Goal: Information Seeking & Learning: Learn about a topic

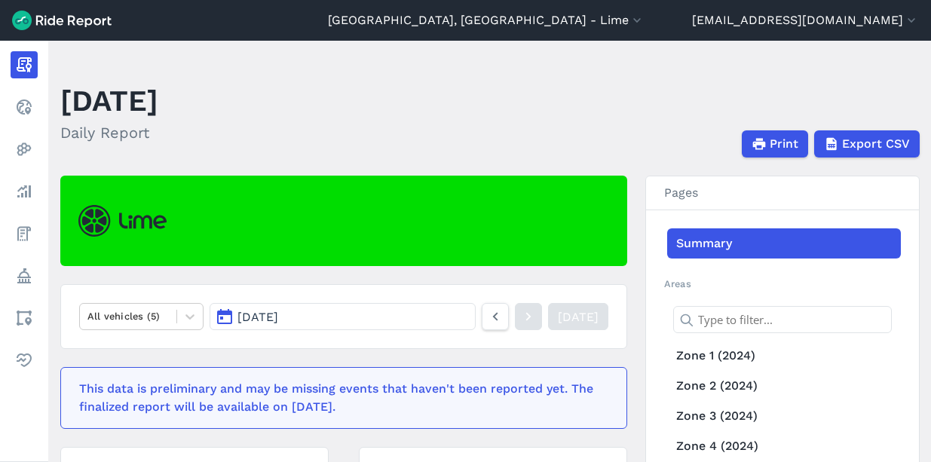
scroll to position [41, 0]
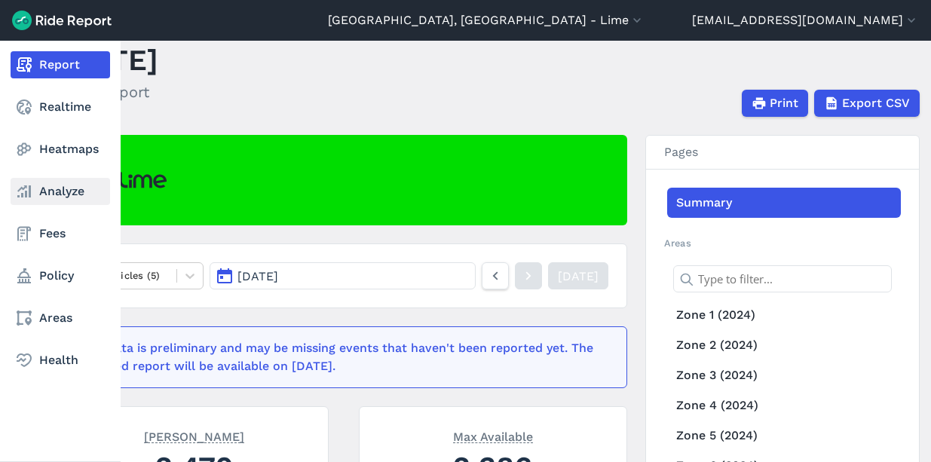
click at [50, 198] on link "Analyze" at bounding box center [61, 191] width 100 height 27
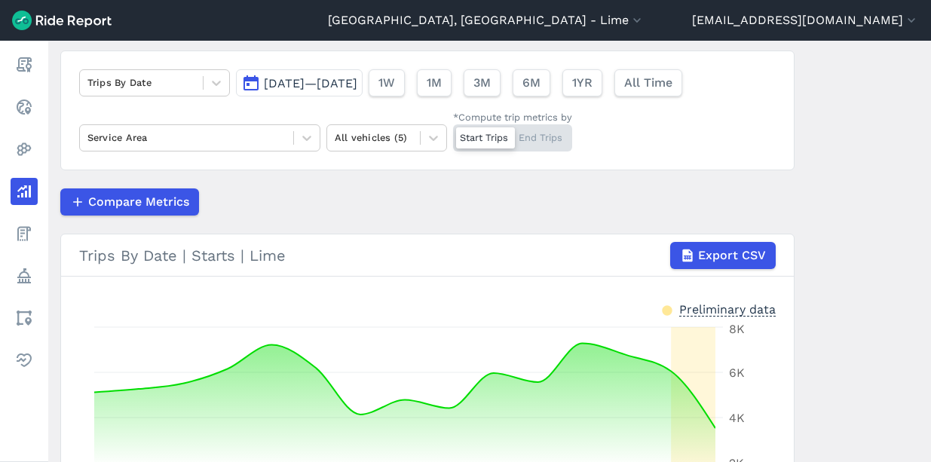
scroll to position [91, 0]
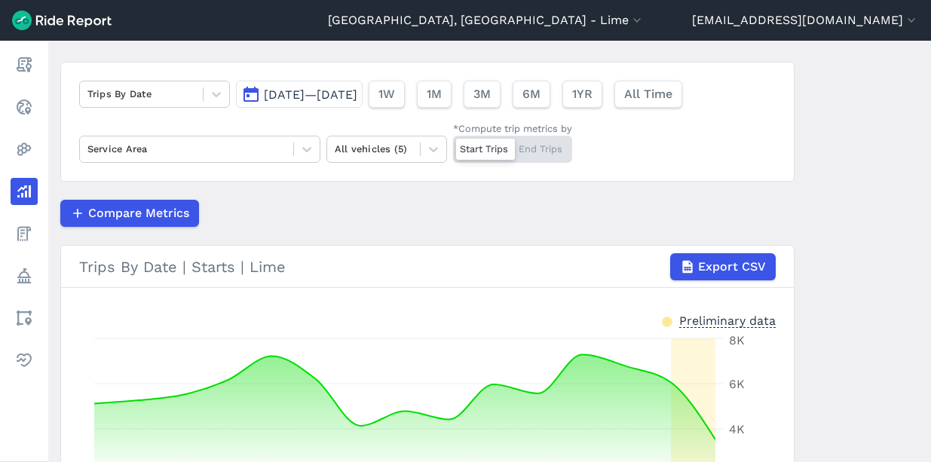
click at [349, 103] on button "[DATE]—[DATE]" at bounding box center [299, 94] width 127 height 27
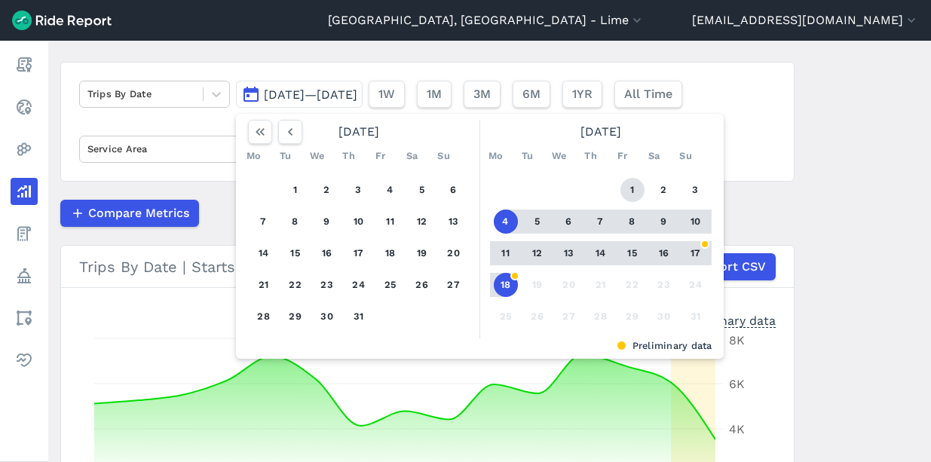
click at [635, 192] on button "1" at bounding box center [633, 190] width 24 height 24
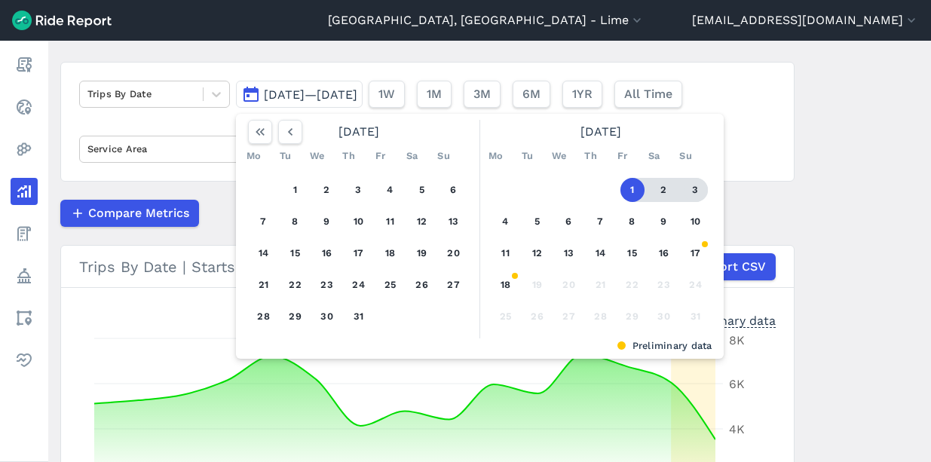
click at [687, 191] on button "3" at bounding box center [696, 190] width 24 height 24
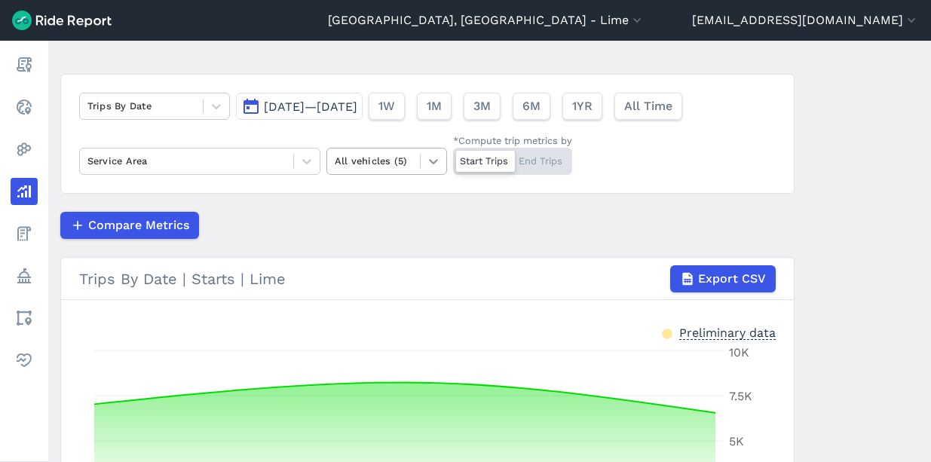
scroll to position [77, 0]
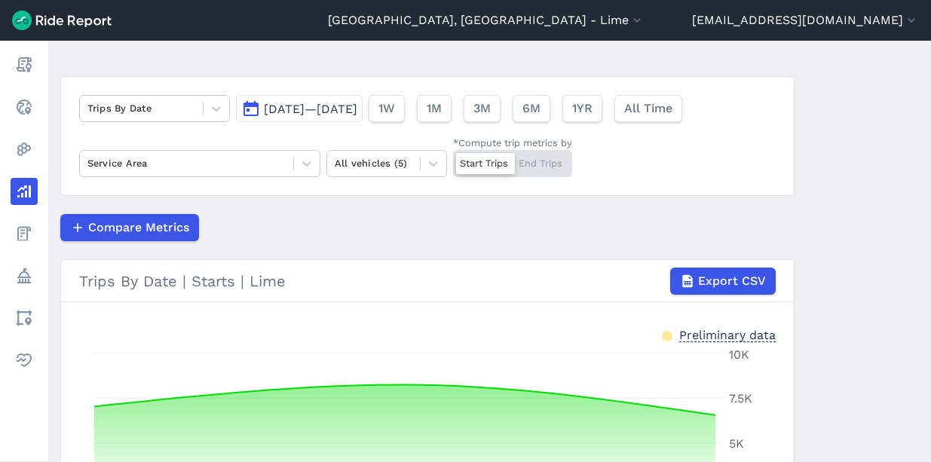
click at [363, 121] on button "[DATE]—[DATE]" at bounding box center [299, 108] width 127 height 27
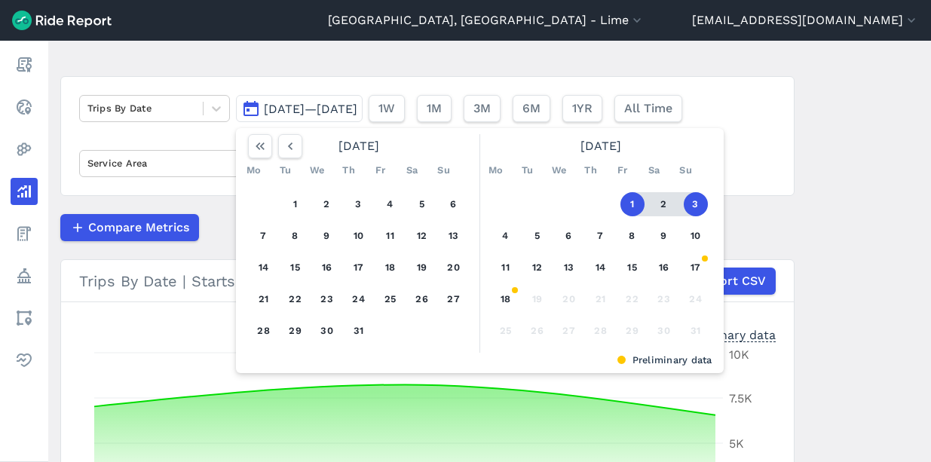
click at [634, 249] on div "1 2 3 4 5 6 7 8 9 10 11 12 13 14 15 16 17 18 19 20 21 22 23 24 25 26 27 28 29 3…" at bounding box center [601, 268] width 234 height 170
click at [633, 244] on button "8" at bounding box center [633, 236] width 24 height 24
click at [689, 247] on button "10" at bounding box center [696, 236] width 24 height 24
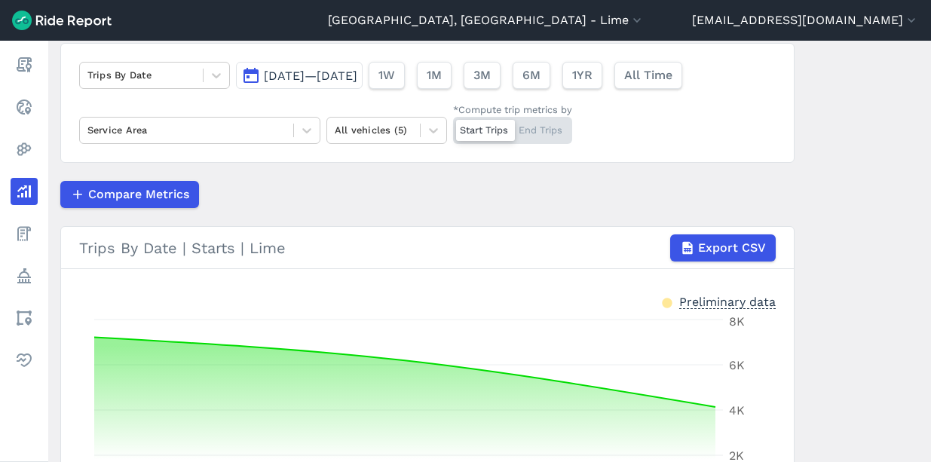
scroll to position [109, 0]
click at [357, 80] on span "[DATE]—[DATE]" at bounding box center [311, 76] width 94 height 14
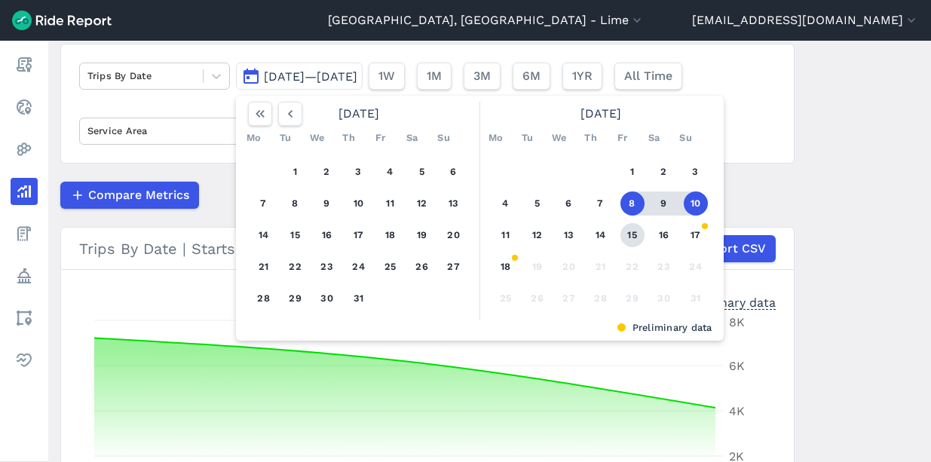
click at [638, 233] on button "15" at bounding box center [633, 235] width 24 height 24
click at [686, 234] on button "17" at bounding box center [696, 235] width 24 height 24
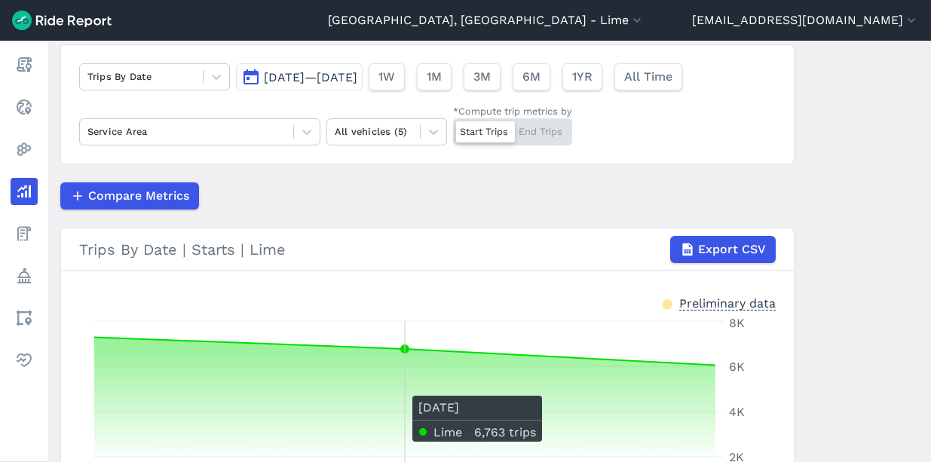
scroll to position [107, 0]
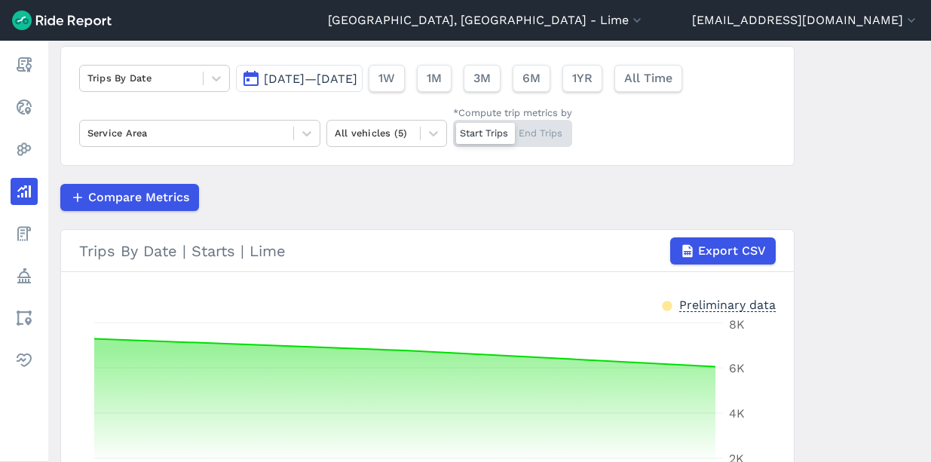
click at [357, 74] on span "[DATE]—[DATE]" at bounding box center [311, 79] width 94 height 14
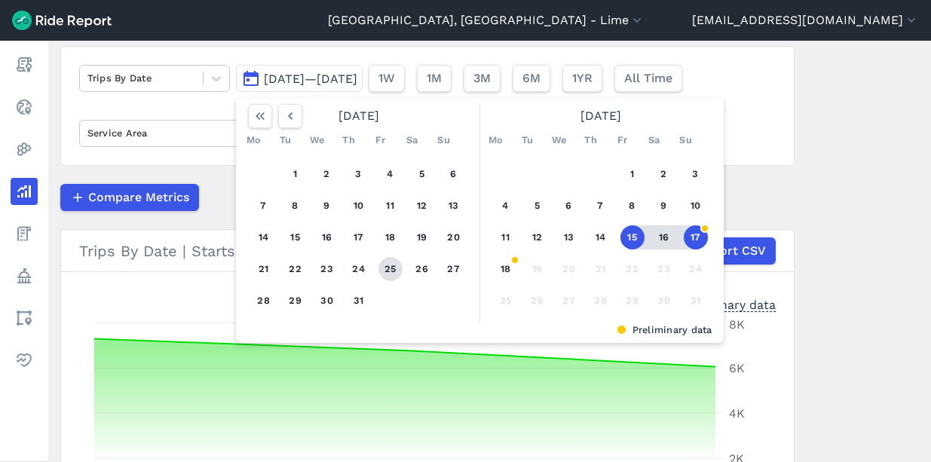
click at [397, 269] on button "25" at bounding box center [391, 269] width 24 height 24
click at [449, 268] on button "27" at bounding box center [454, 269] width 24 height 24
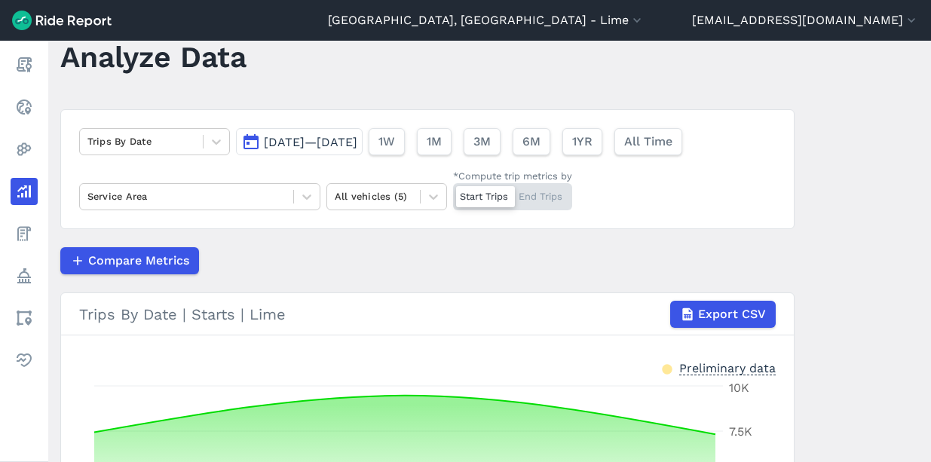
scroll to position [14, 0]
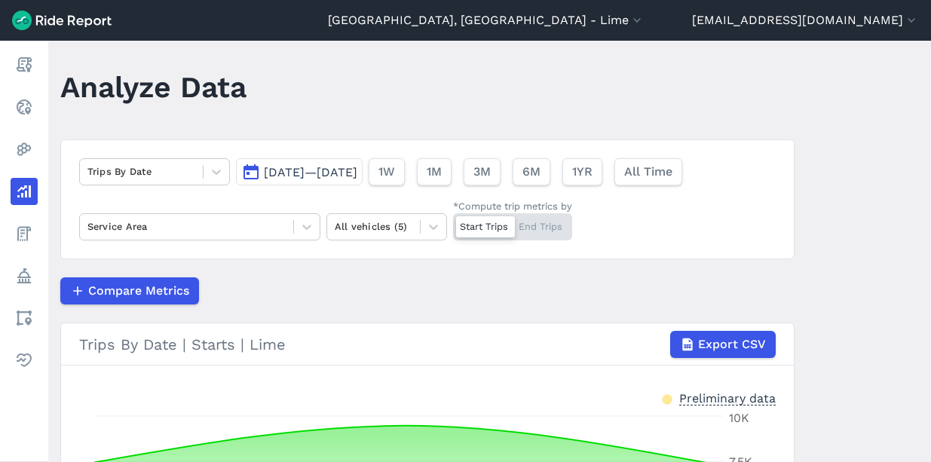
click at [357, 173] on span "[DATE]—[DATE]" at bounding box center [311, 172] width 94 height 14
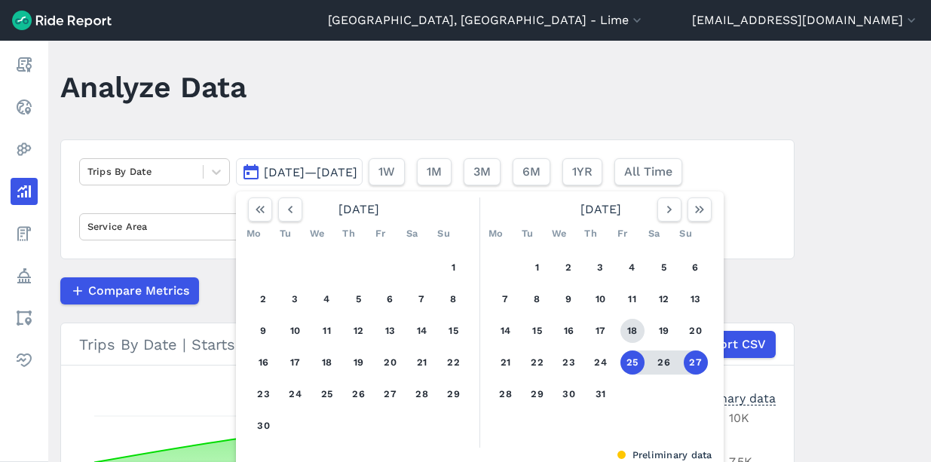
click at [627, 321] on button "18" at bounding box center [633, 331] width 24 height 24
click at [698, 326] on button "20" at bounding box center [696, 331] width 24 height 24
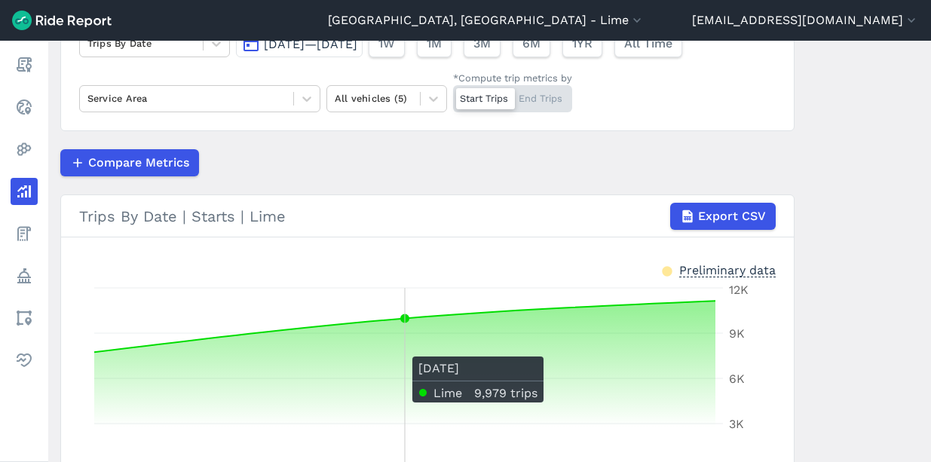
scroll to position [116, 0]
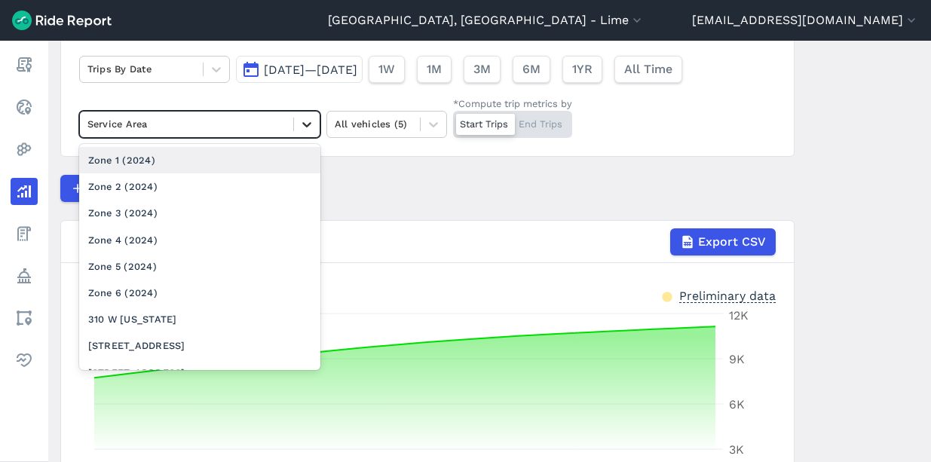
click at [302, 131] on div at bounding box center [307, 125] width 26 height 26
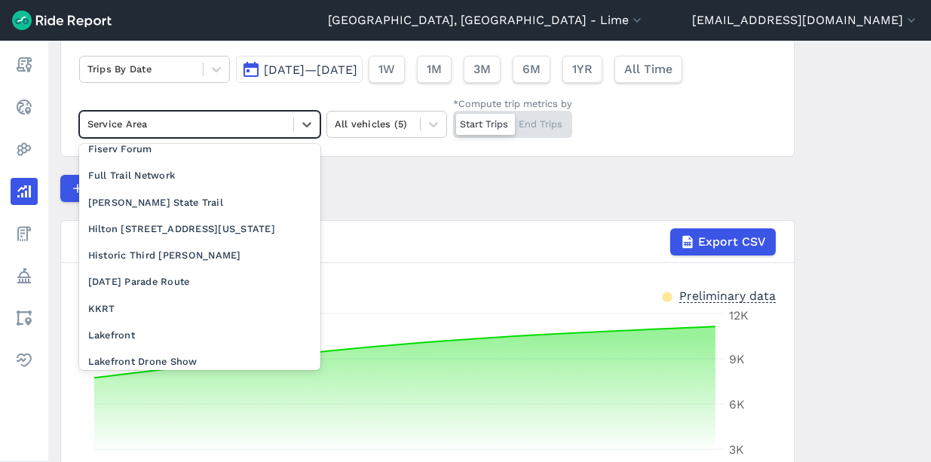
scroll to position [1148, 0]
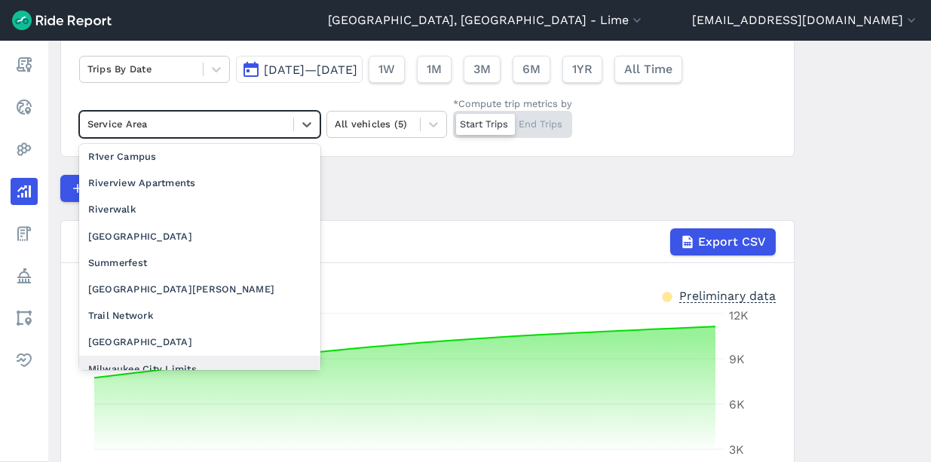
click at [174, 356] on div "Milwaukee City Limits" at bounding box center [199, 369] width 241 height 26
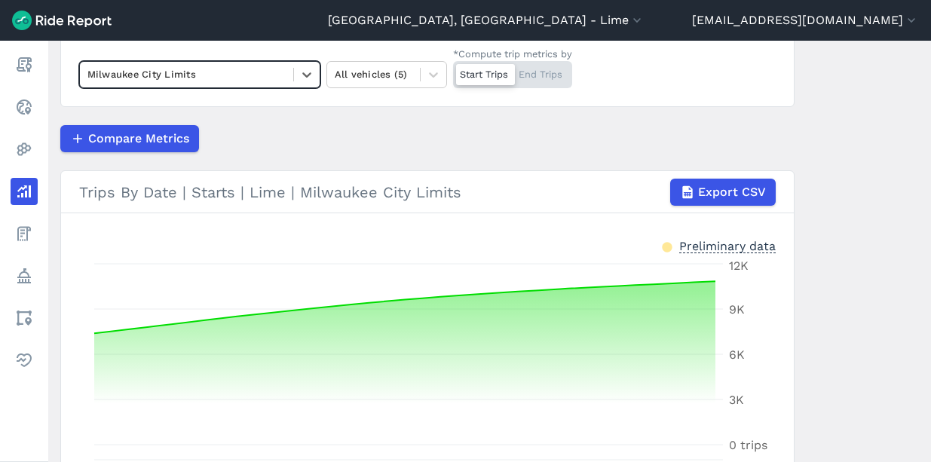
scroll to position [61, 0]
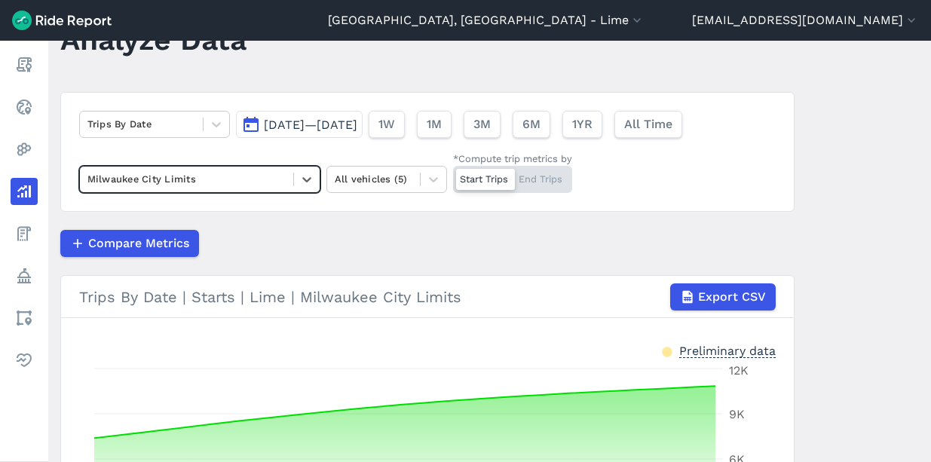
click at [357, 123] on span "[DATE]—[DATE]" at bounding box center [311, 125] width 94 height 14
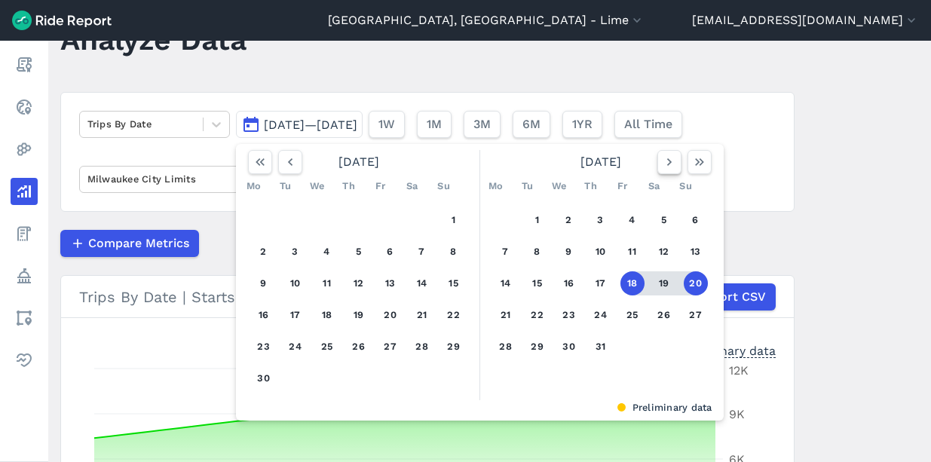
click at [669, 167] on icon "button" at bounding box center [669, 162] width 15 height 15
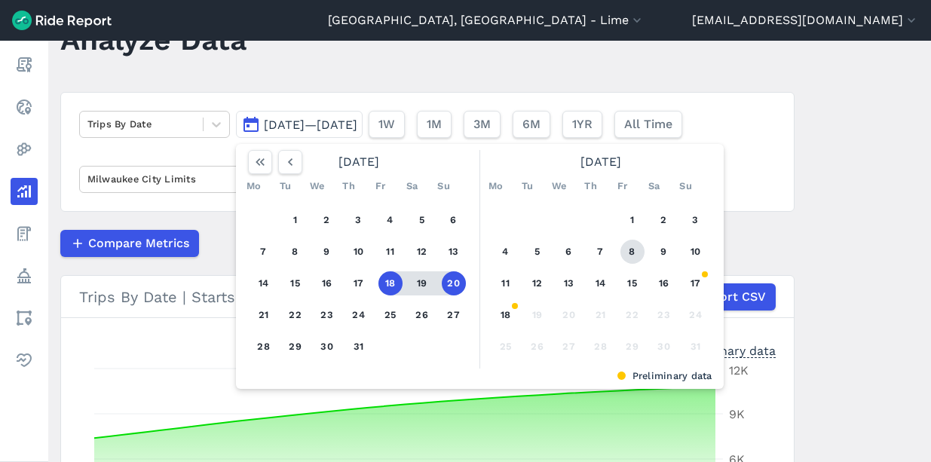
click at [634, 254] on button "8" at bounding box center [633, 252] width 24 height 24
click at [687, 249] on button "10" at bounding box center [696, 252] width 24 height 24
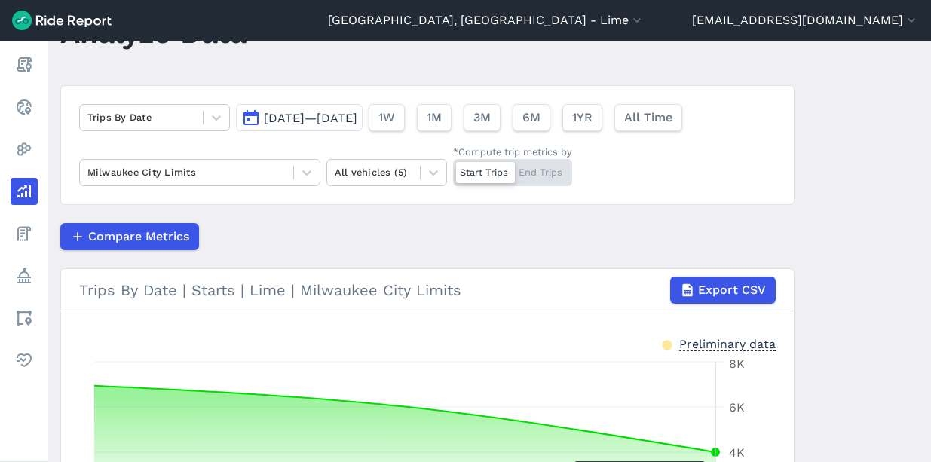
scroll to position [23, 0]
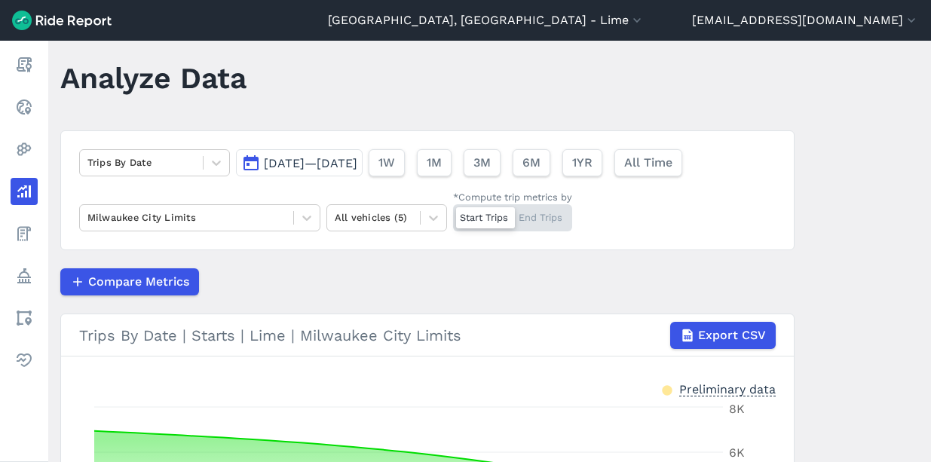
click at [363, 171] on button "[DATE]—[DATE]" at bounding box center [299, 162] width 127 height 27
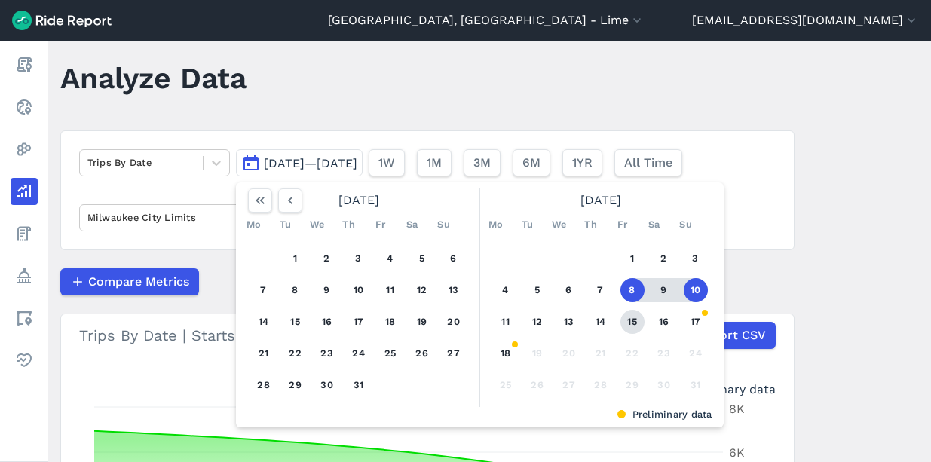
click at [633, 318] on button "15" at bounding box center [633, 322] width 24 height 24
click at [690, 321] on button "17" at bounding box center [696, 322] width 24 height 24
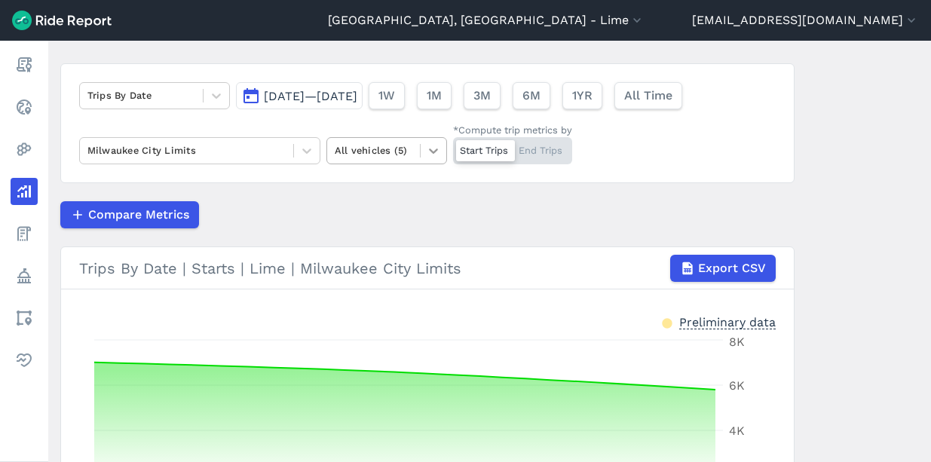
scroll to position [89, 0]
click at [357, 103] on span "[DATE]—[DATE]" at bounding box center [311, 97] width 94 height 14
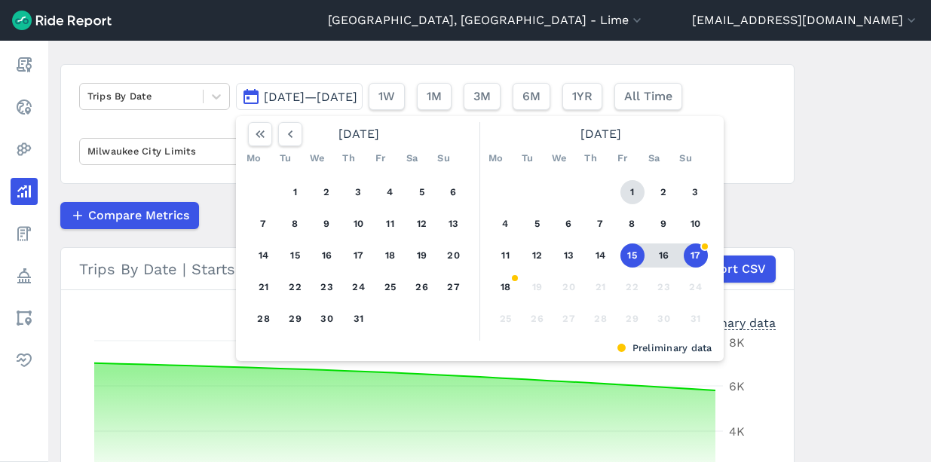
click at [631, 192] on button "1" at bounding box center [633, 192] width 24 height 24
click at [686, 189] on button "3" at bounding box center [696, 192] width 24 height 24
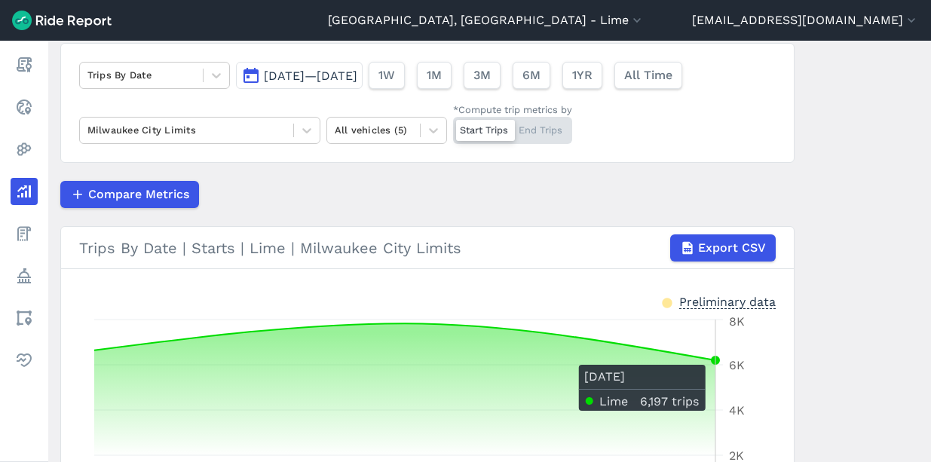
scroll to position [79, 0]
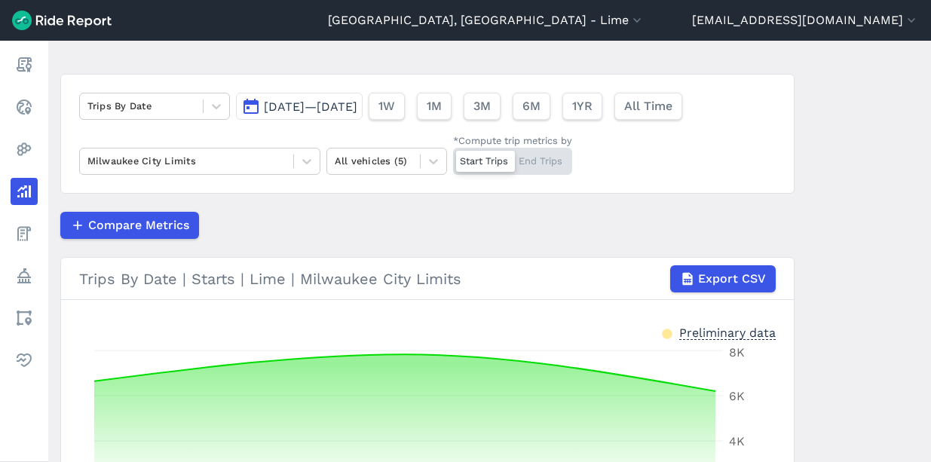
click at [357, 111] on span "[DATE]—[DATE]" at bounding box center [311, 107] width 94 height 14
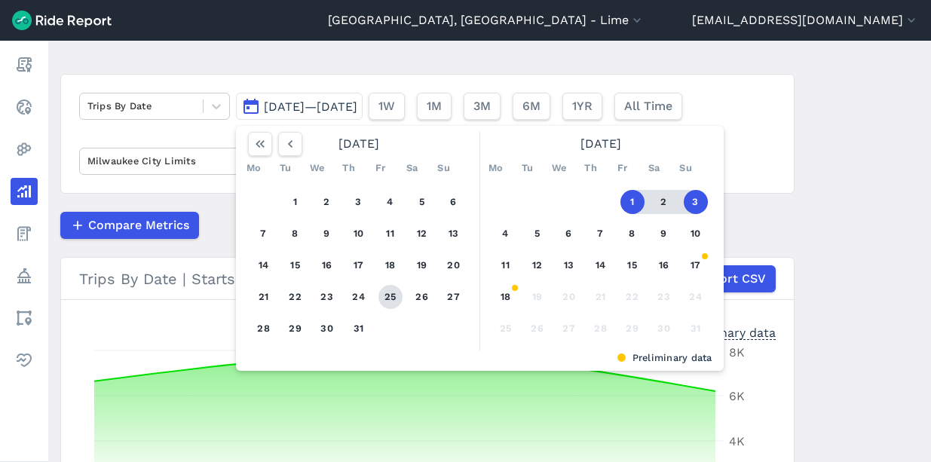
click at [393, 295] on button "25" at bounding box center [391, 297] width 24 height 24
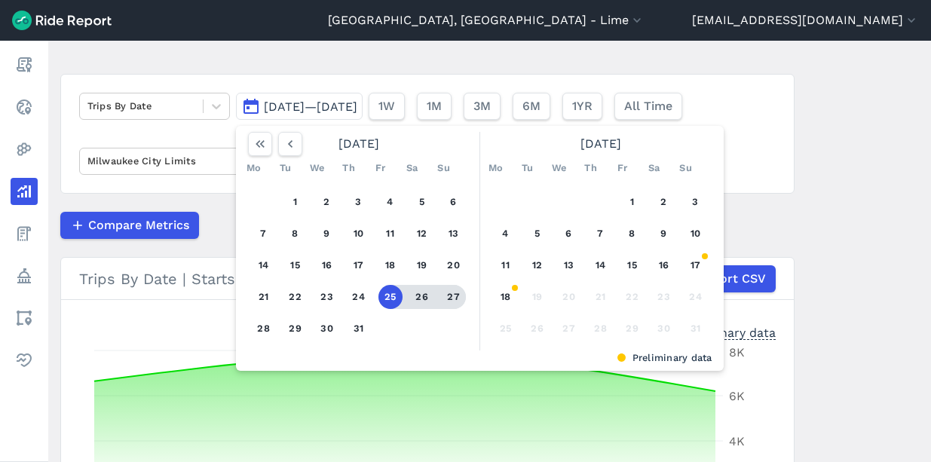
click at [453, 295] on button "27" at bounding box center [454, 297] width 24 height 24
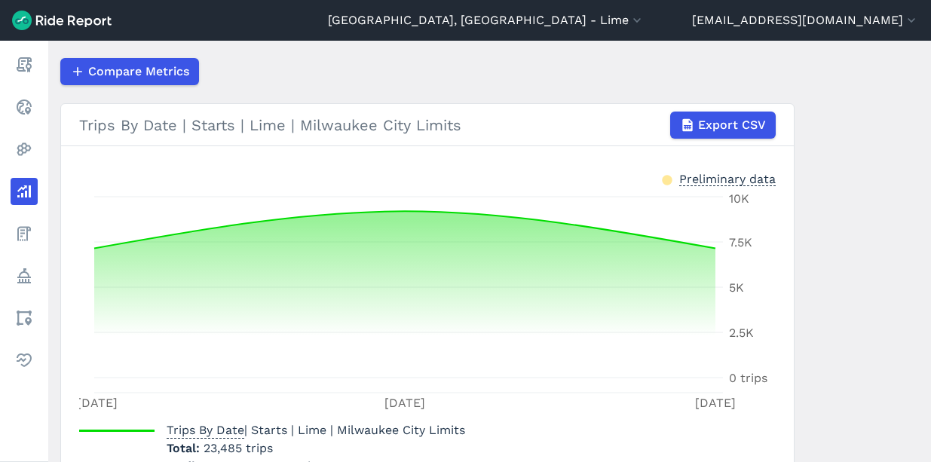
scroll to position [58, 0]
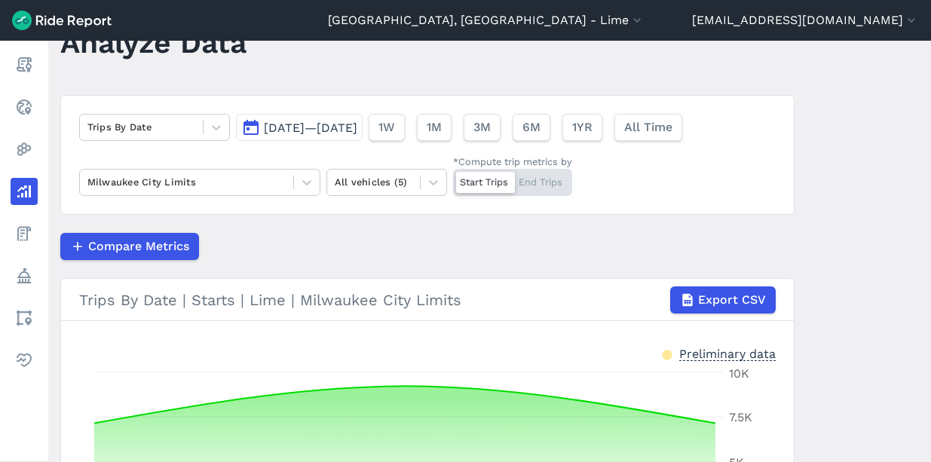
click at [357, 133] on span "[DATE]—[DATE]" at bounding box center [311, 128] width 94 height 14
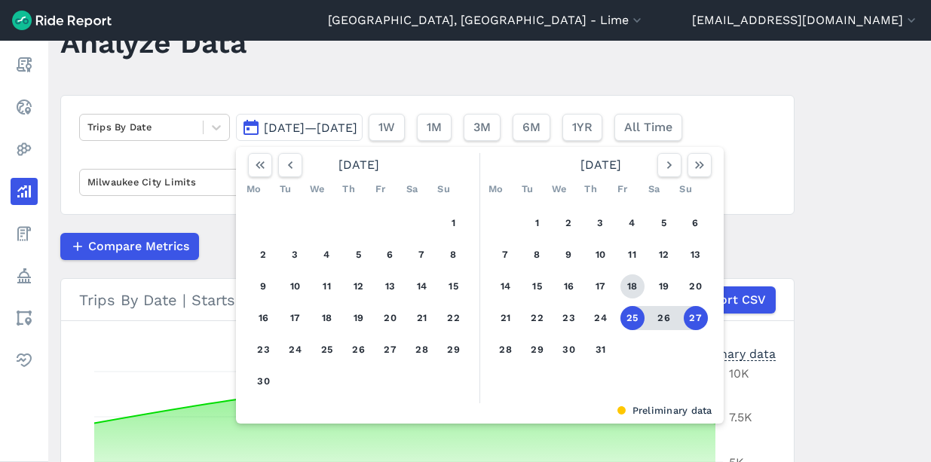
click at [631, 281] on button "18" at bounding box center [633, 287] width 24 height 24
click at [688, 287] on button "20" at bounding box center [696, 287] width 24 height 24
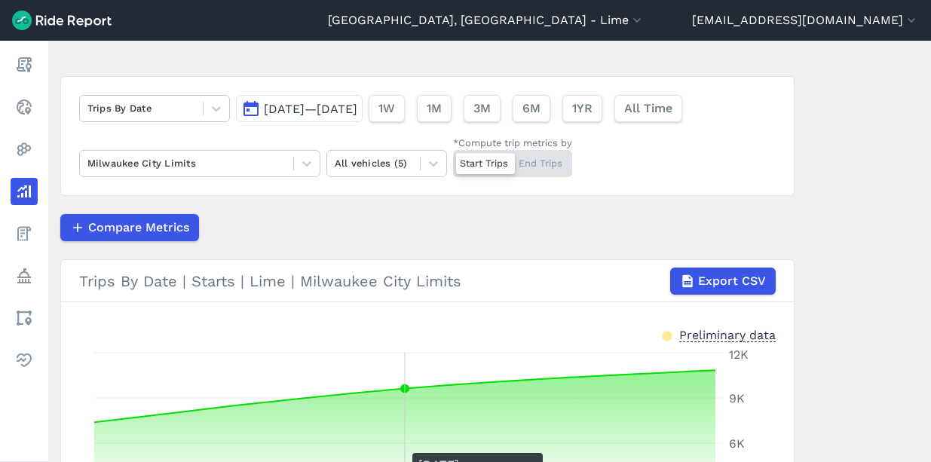
scroll to position [58, 0]
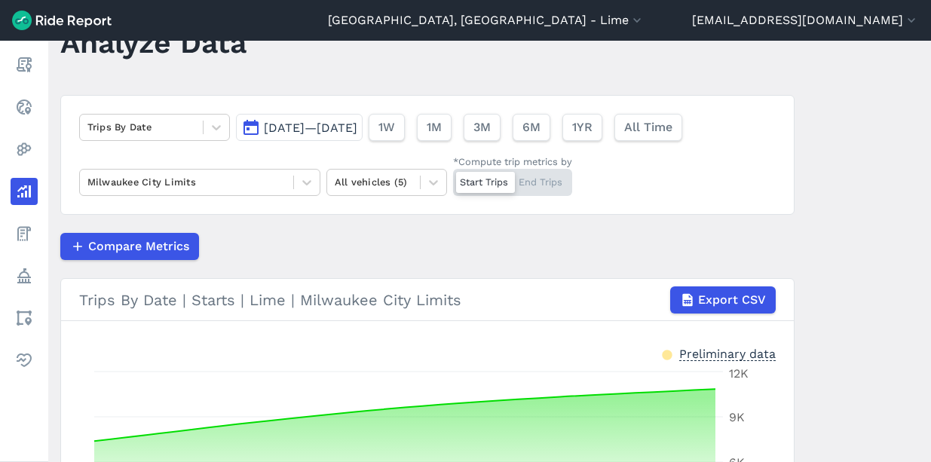
click at [363, 118] on button "[DATE]—[DATE]" at bounding box center [299, 127] width 127 height 27
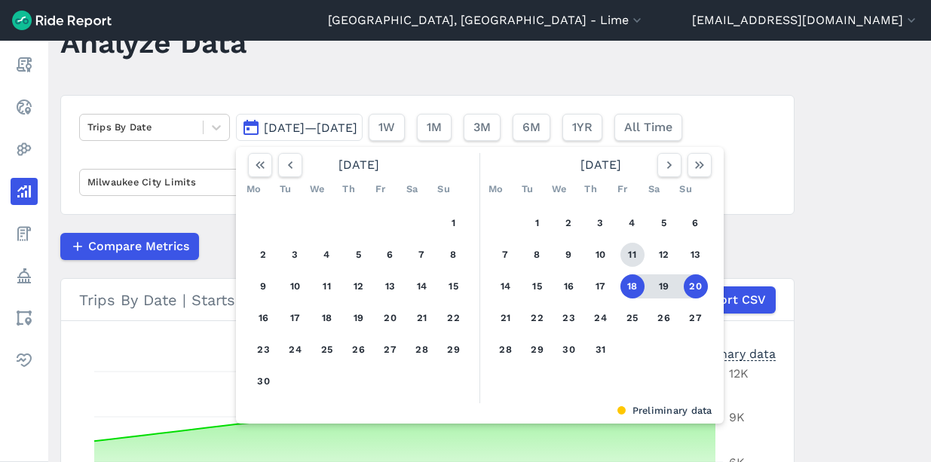
click at [634, 259] on button "11" at bounding box center [633, 255] width 24 height 24
click at [695, 257] on button "13" at bounding box center [696, 255] width 24 height 24
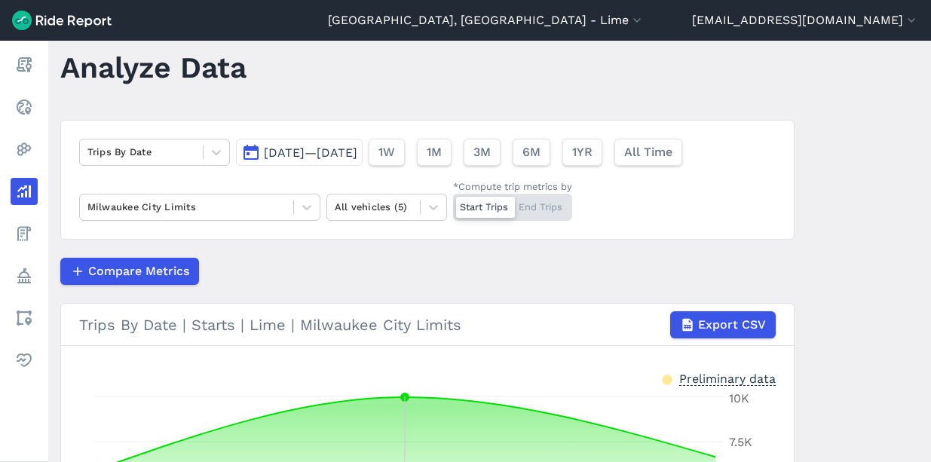
scroll to position [27, 0]
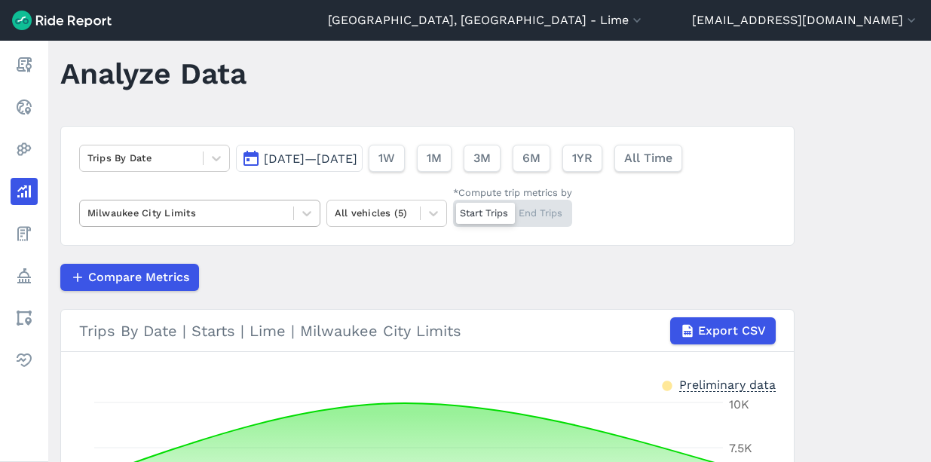
click at [280, 211] on div at bounding box center [186, 212] width 198 height 17
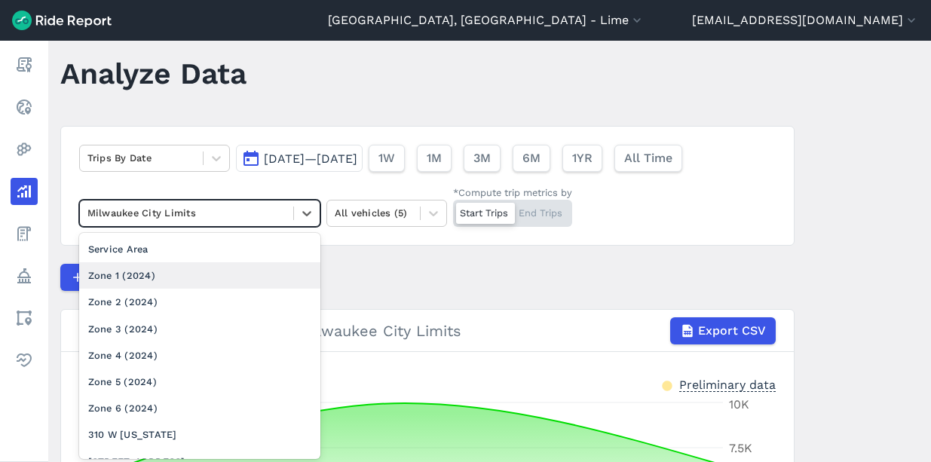
click at [229, 274] on div "Zone 1 (2024)" at bounding box center [199, 275] width 241 height 26
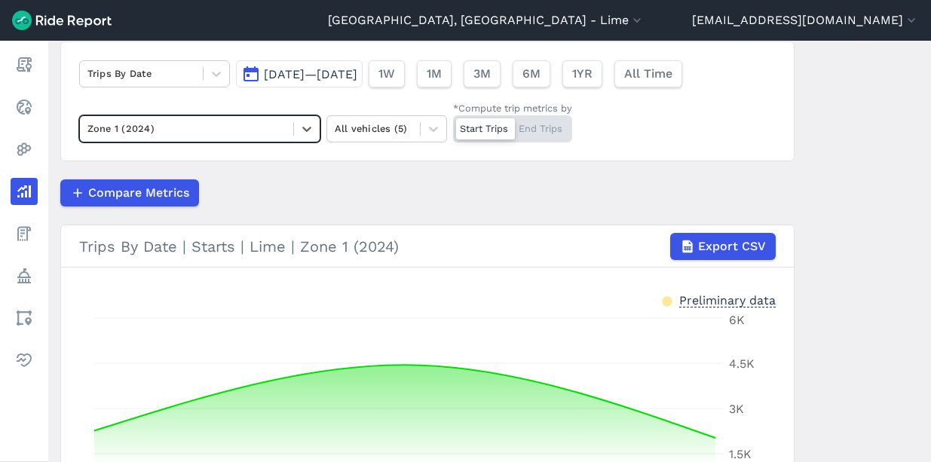
scroll to position [109, 0]
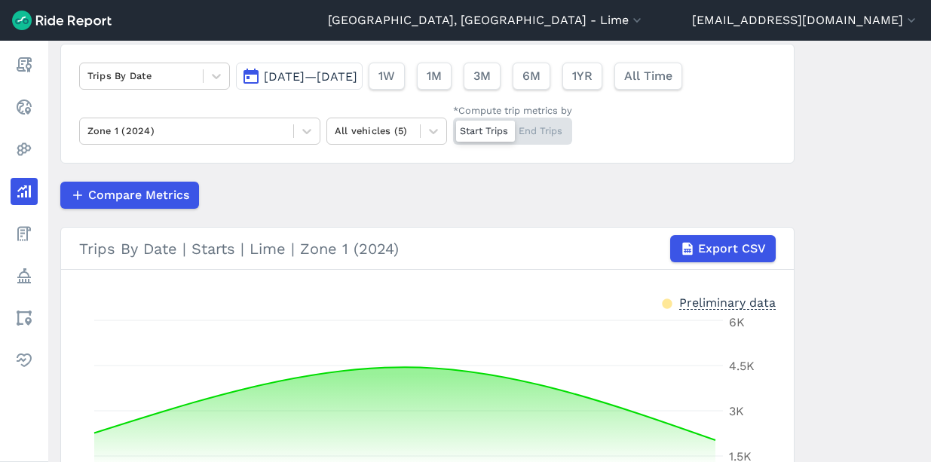
click at [357, 77] on span "[DATE]—[DATE]" at bounding box center [311, 76] width 94 height 14
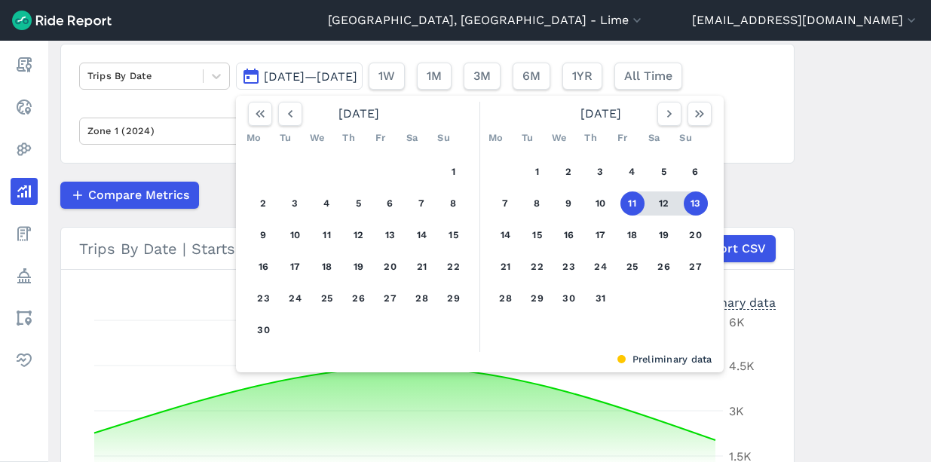
click at [621, 244] on div "1 2 3 4 5 6 7 8 9 10 11 12 13 14 15 16 17 18 19 20 21 22 23 24 25 26 27 28 29 3…" at bounding box center [601, 235] width 234 height 170
click at [627, 244] on button "18" at bounding box center [633, 235] width 24 height 24
click at [687, 238] on button "20" at bounding box center [696, 235] width 24 height 24
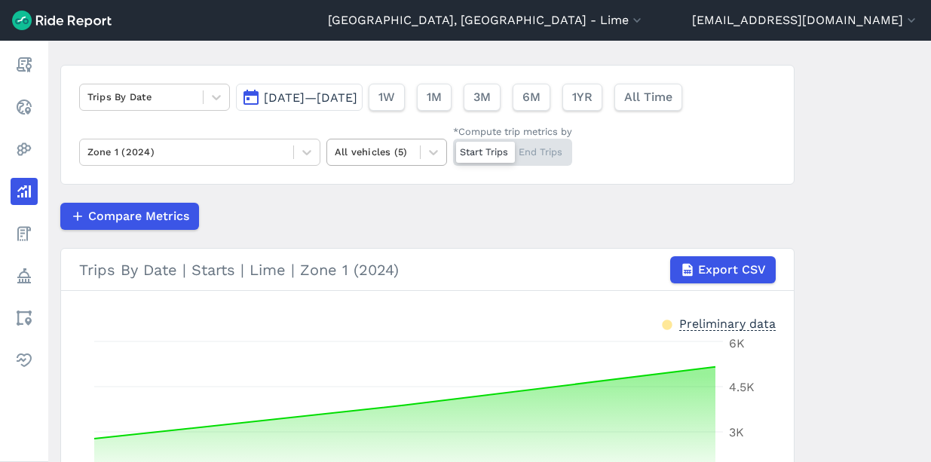
scroll to position [87, 0]
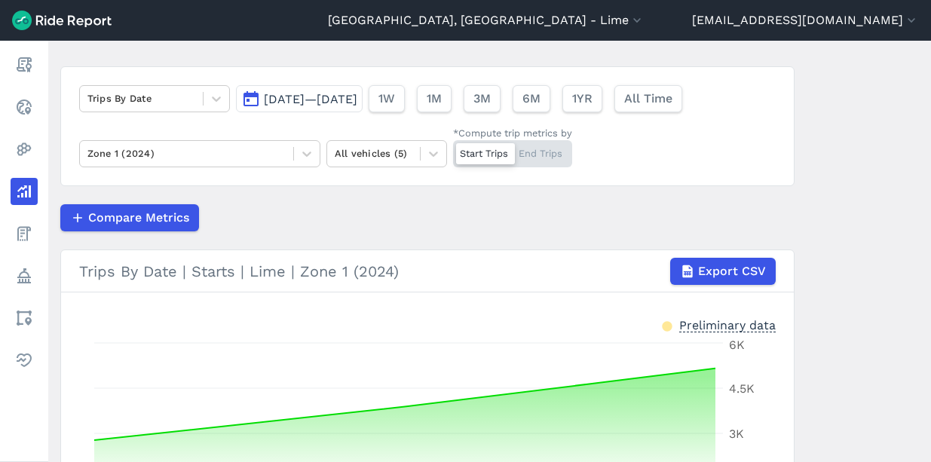
click at [363, 87] on button "[DATE]—[DATE]" at bounding box center [299, 98] width 127 height 27
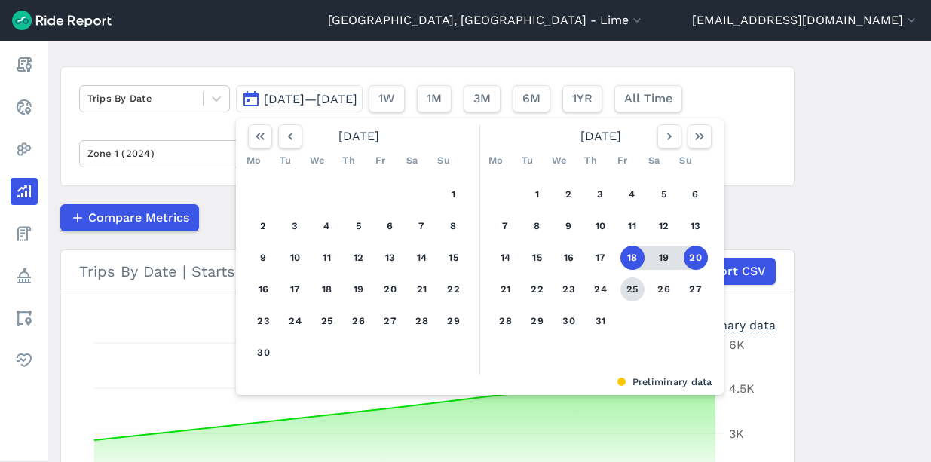
click at [630, 292] on button "25" at bounding box center [633, 290] width 24 height 24
click at [686, 296] on button "27" at bounding box center [696, 290] width 24 height 24
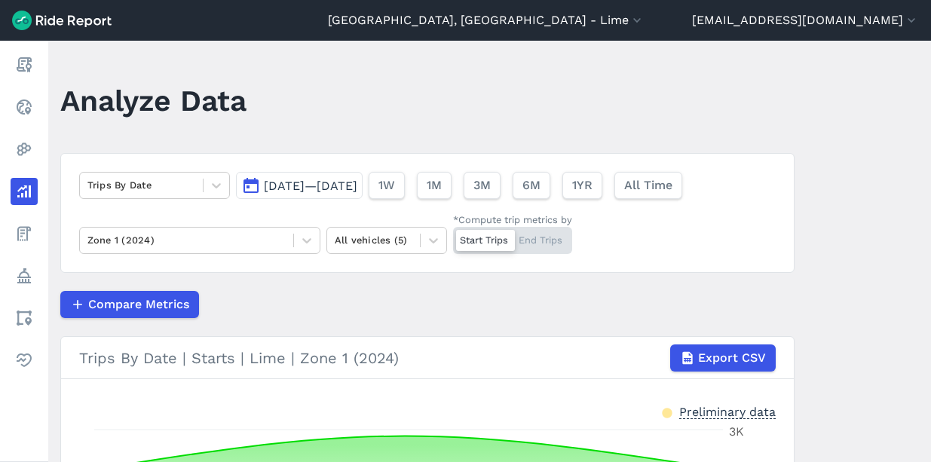
click at [357, 185] on span "[DATE]—[DATE]" at bounding box center [311, 186] width 94 height 14
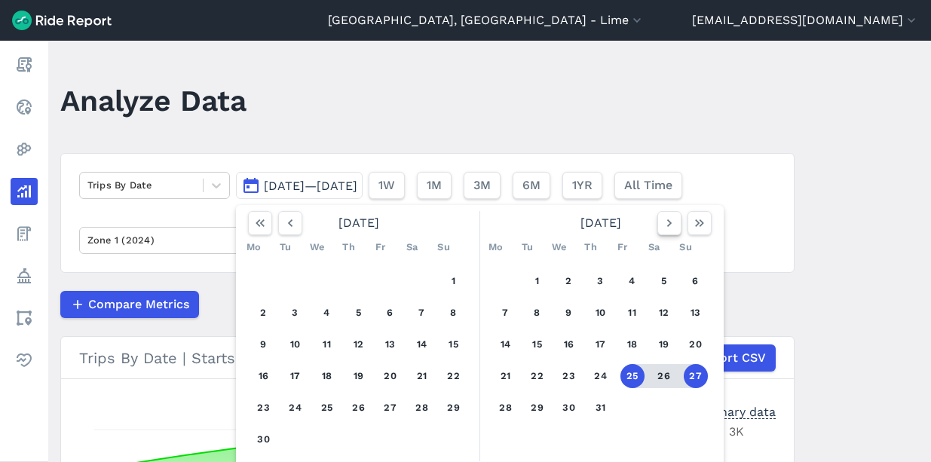
click at [664, 223] on icon "button" at bounding box center [669, 223] width 15 height 15
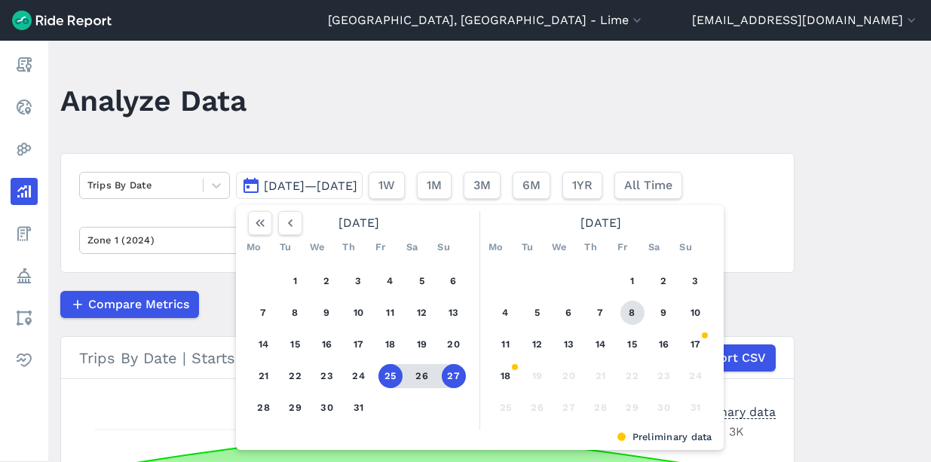
click at [624, 307] on button "8" at bounding box center [633, 313] width 24 height 24
click at [701, 308] on button "10" at bounding box center [696, 313] width 24 height 24
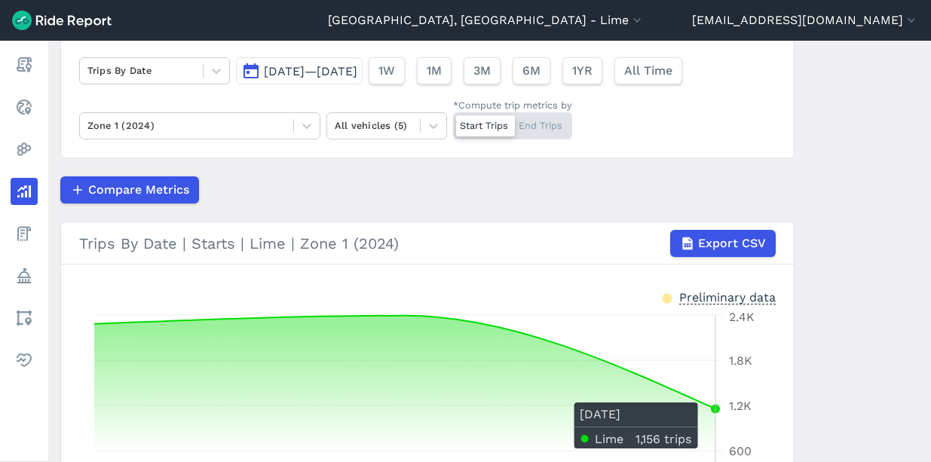
scroll to position [93, 0]
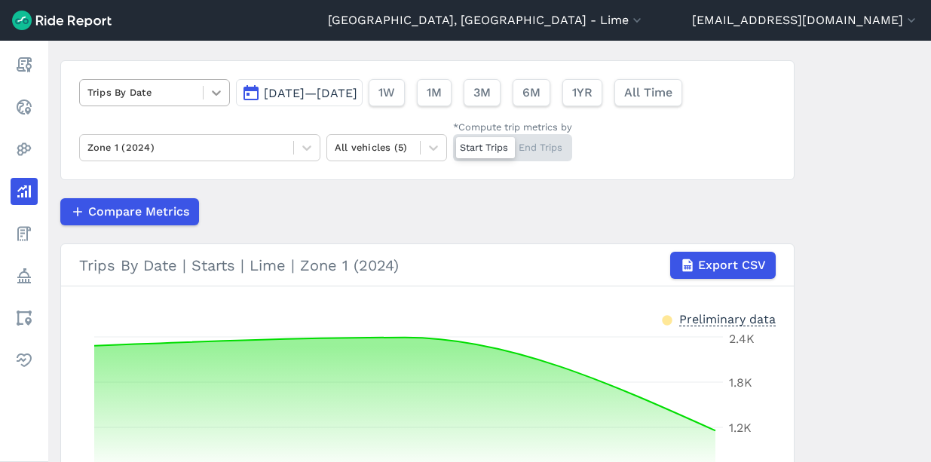
click at [209, 93] on icon at bounding box center [216, 92] width 15 height 15
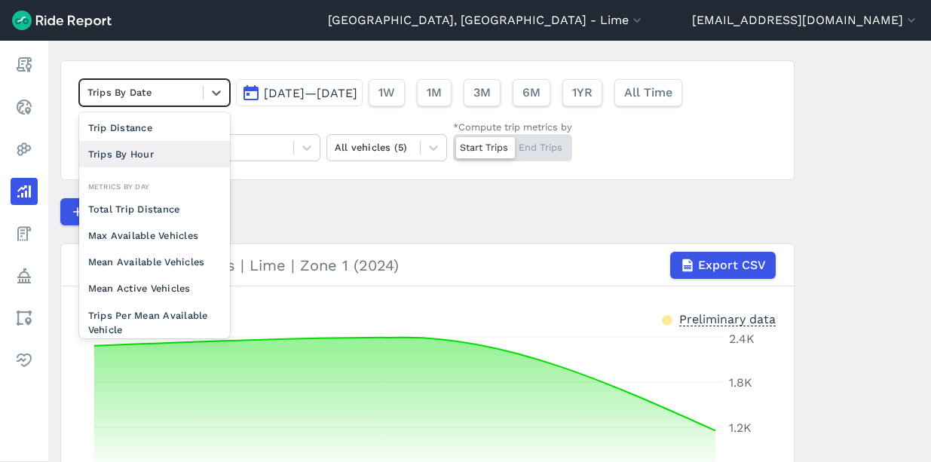
scroll to position [0, 0]
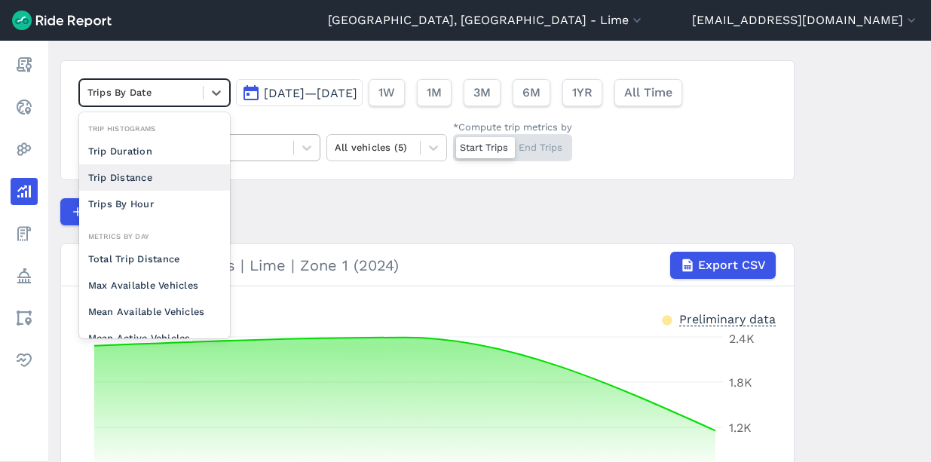
click at [248, 159] on div "Zone 1 (2024)" at bounding box center [186, 147] width 213 height 23
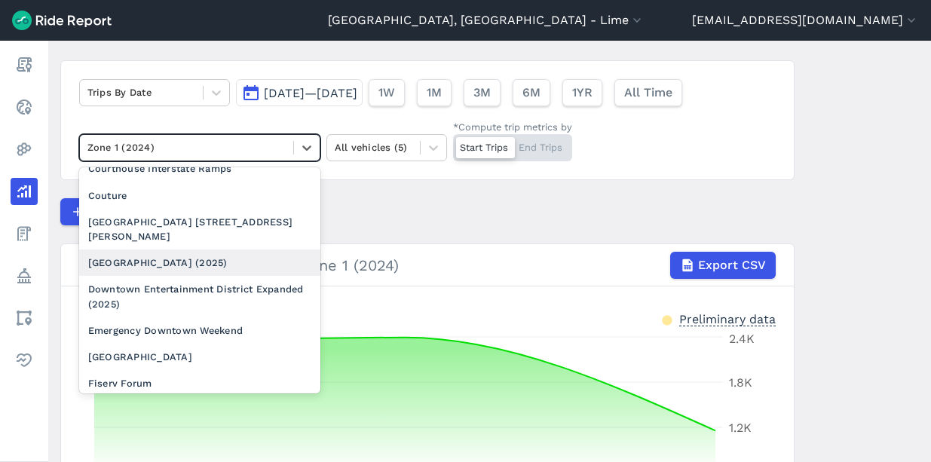
scroll to position [468, 0]
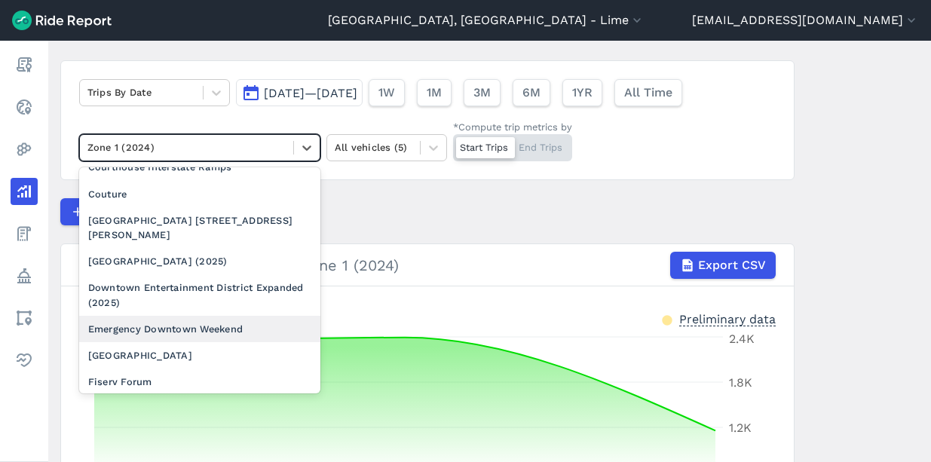
click at [192, 316] on div "Emergency Downtown Weekend" at bounding box center [199, 329] width 241 height 26
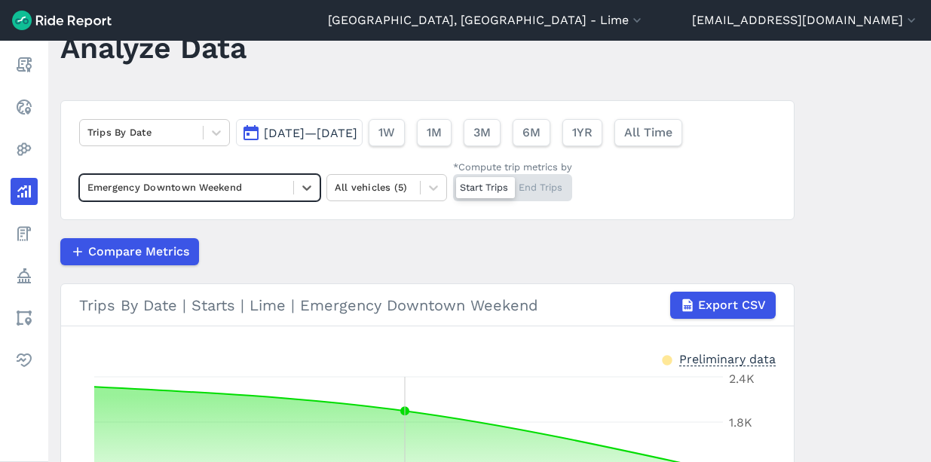
scroll to position [22, 0]
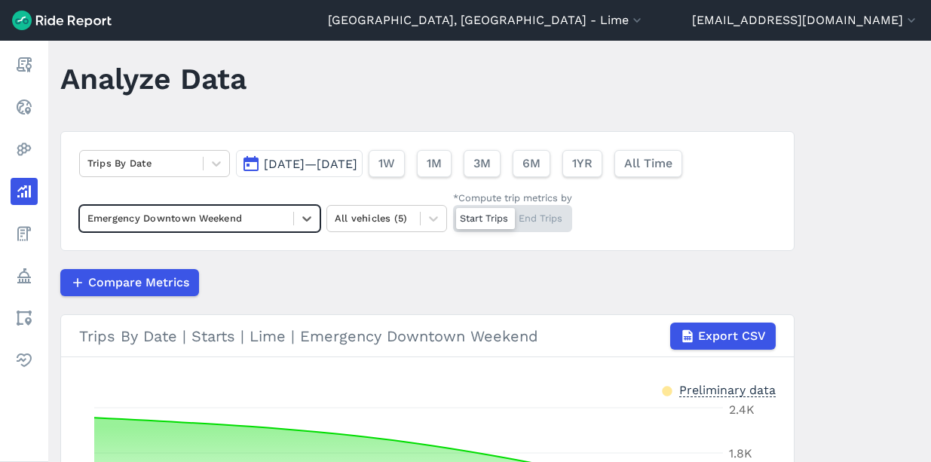
click at [357, 158] on span "[DATE]—[DATE]" at bounding box center [311, 164] width 94 height 14
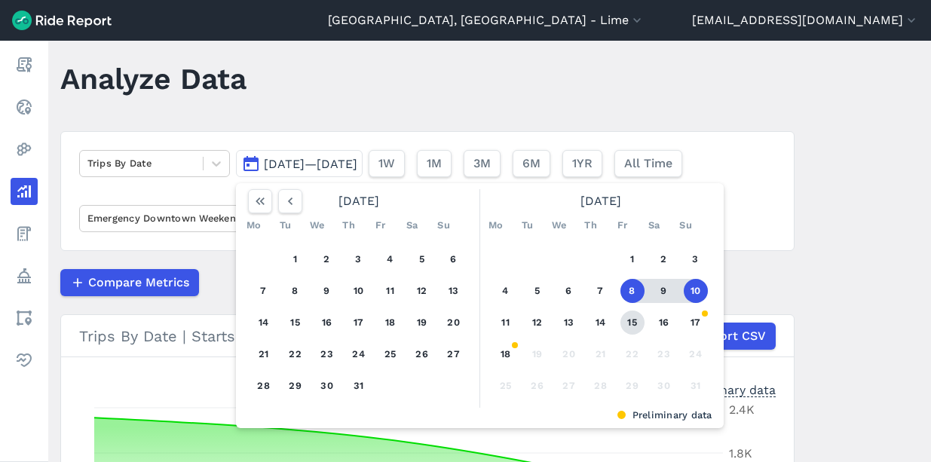
click at [631, 333] on button "15" at bounding box center [633, 323] width 24 height 24
click at [684, 326] on button "17" at bounding box center [696, 323] width 24 height 24
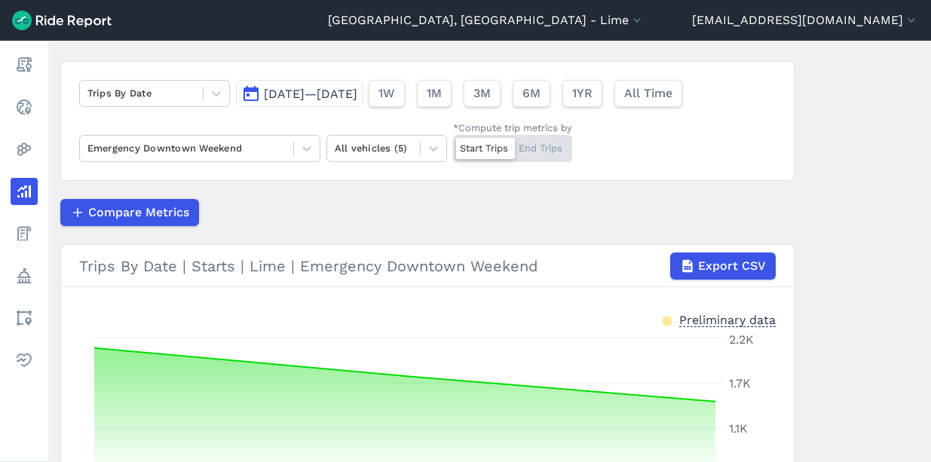
scroll to position [86, 0]
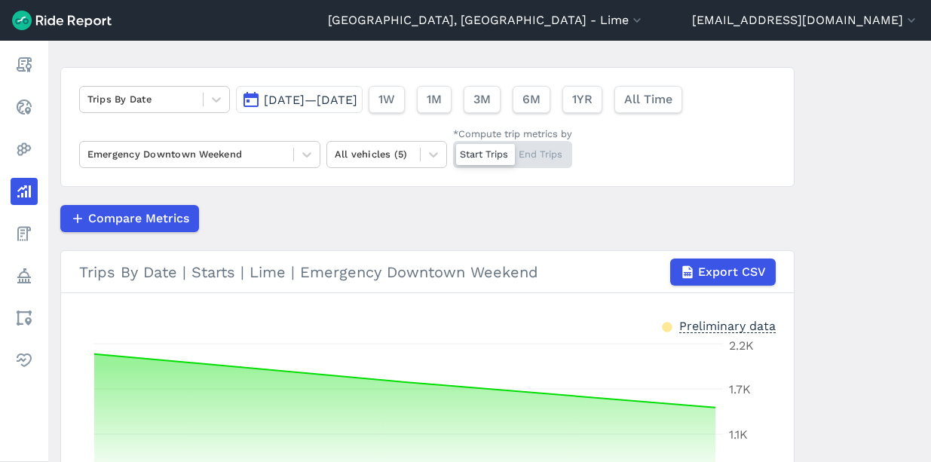
click at [357, 101] on span "[DATE]—[DATE]" at bounding box center [311, 100] width 94 height 14
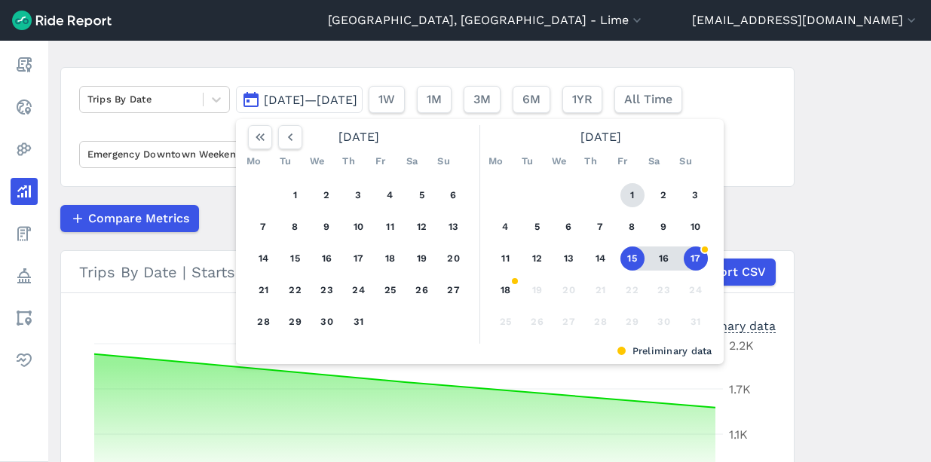
click at [624, 185] on button "1" at bounding box center [633, 195] width 24 height 24
click at [688, 189] on button "3" at bounding box center [696, 195] width 24 height 24
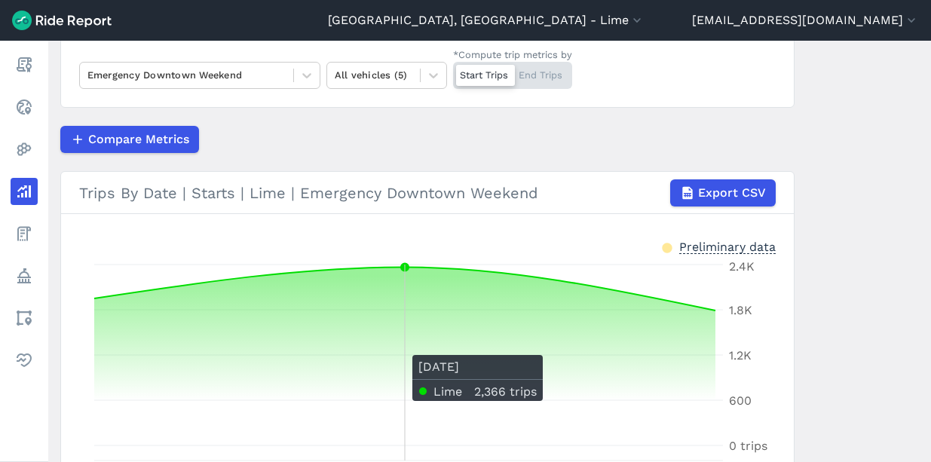
scroll to position [139, 0]
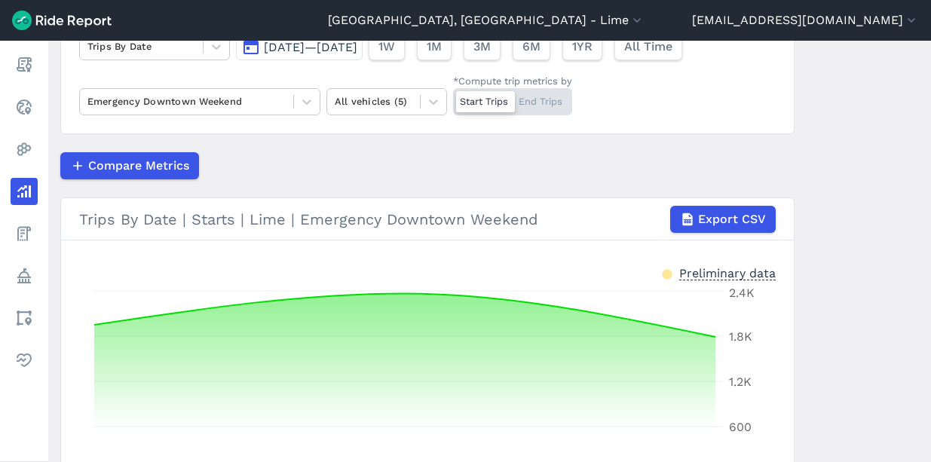
click at [345, 48] on span "[DATE]—[DATE]" at bounding box center [311, 47] width 94 height 14
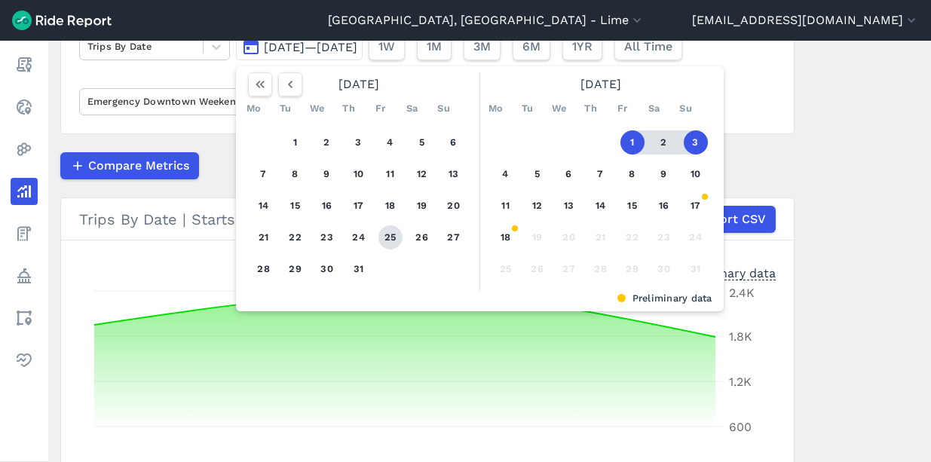
click at [385, 240] on button "25" at bounding box center [391, 238] width 24 height 24
click at [451, 240] on button "27" at bounding box center [454, 238] width 24 height 24
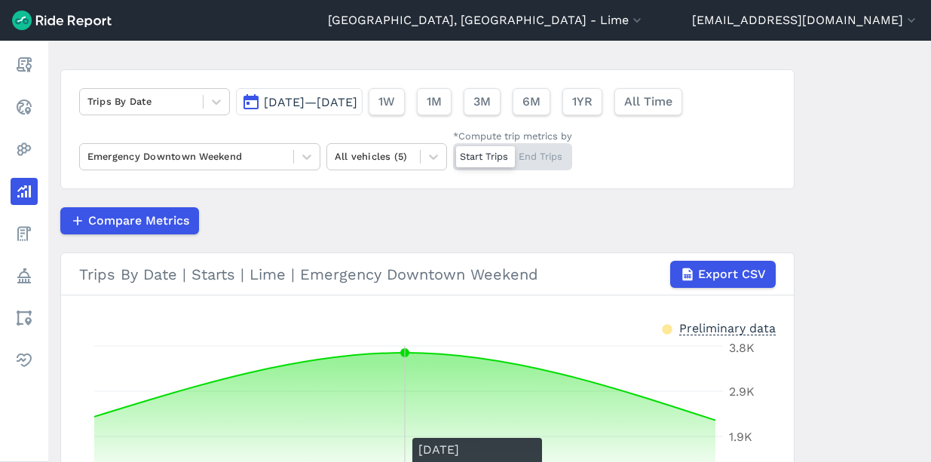
scroll to position [83, 0]
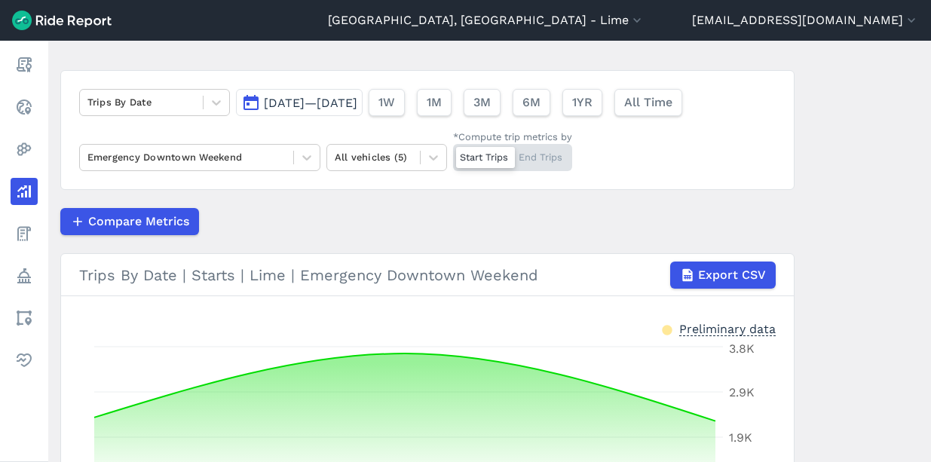
click at [357, 106] on span "[DATE]—[DATE]" at bounding box center [311, 103] width 94 height 14
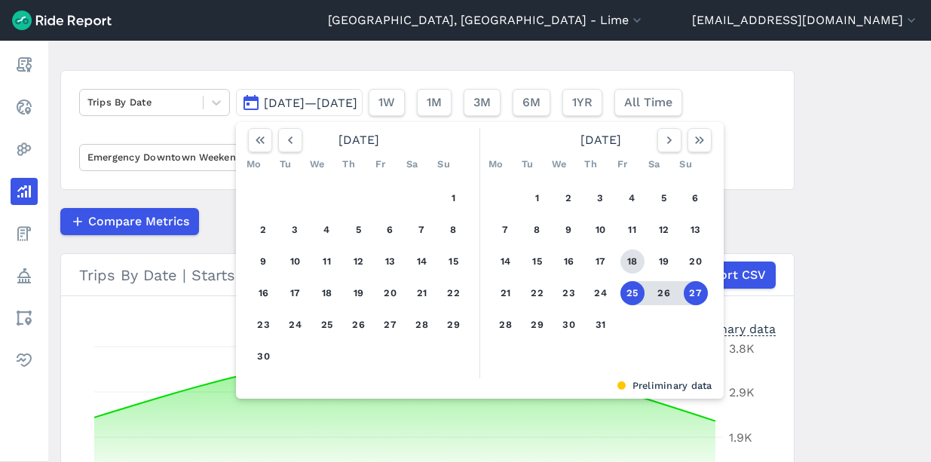
click at [627, 258] on button "18" at bounding box center [633, 262] width 24 height 24
click at [695, 260] on button "20" at bounding box center [696, 262] width 24 height 24
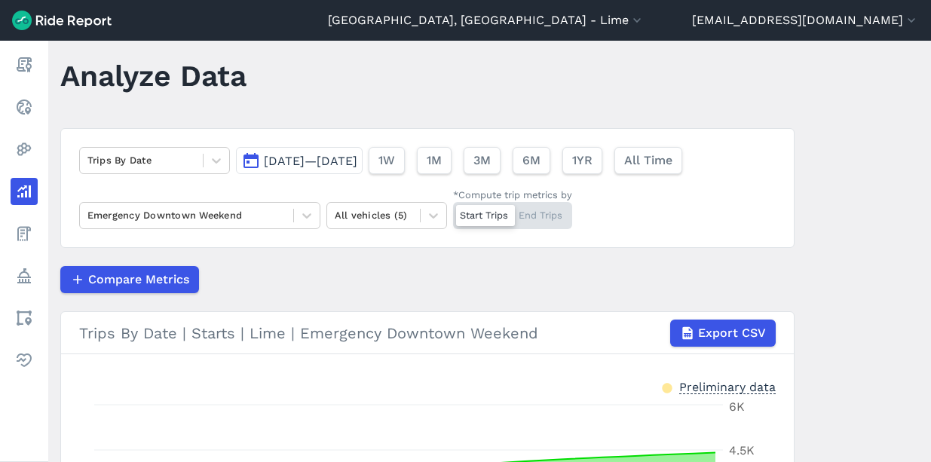
scroll to position [21, 0]
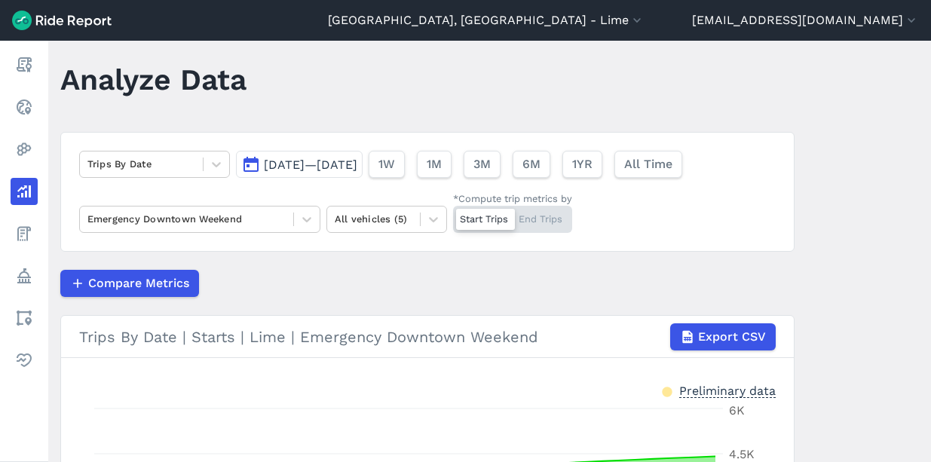
click at [369, 148] on div "[DATE]—[DATE] 1W 1M 3M 6M 1YR All Time" at bounding box center [462, 161] width 453 height 33
click at [357, 158] on span "[DATE]—[DATE]" at bounding box center [311, 165] width 94 height 14
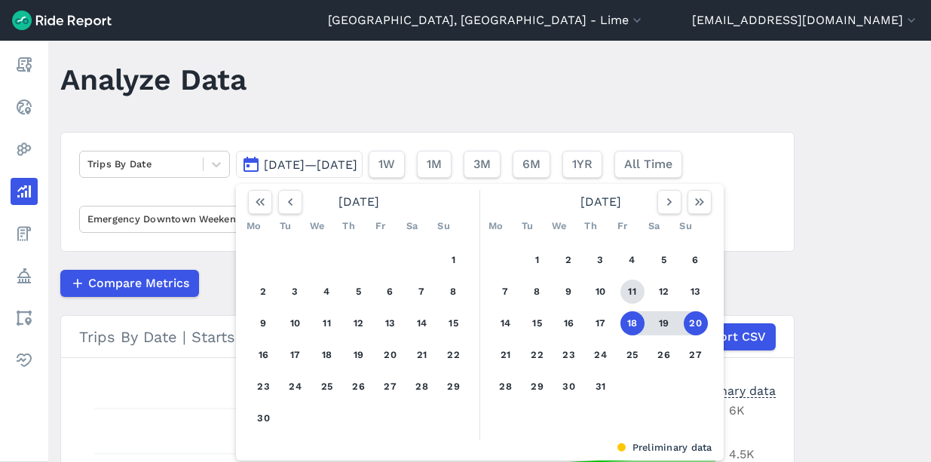
click at [630, 293] on button "11" at bounding box center [633, 292] width 24 height 24
click at [691, 291] on button "13" at bounding box center [696, 292] width 24 height 24
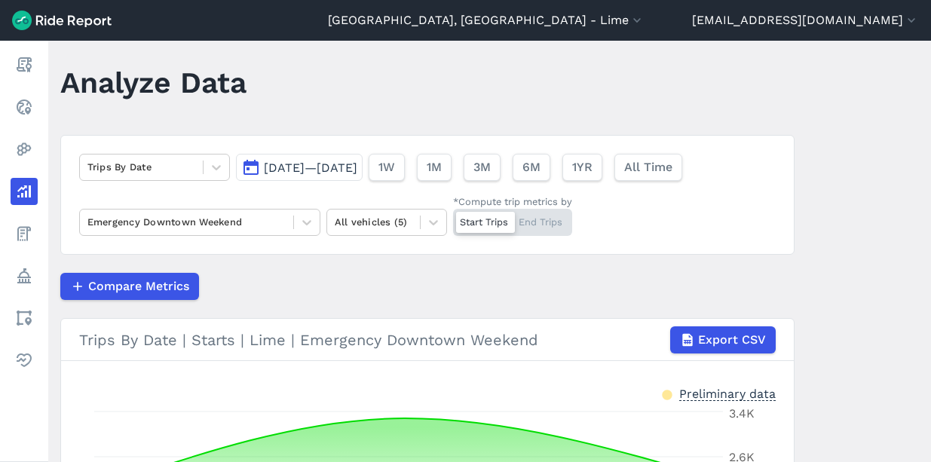
scroll to position [8, 0]
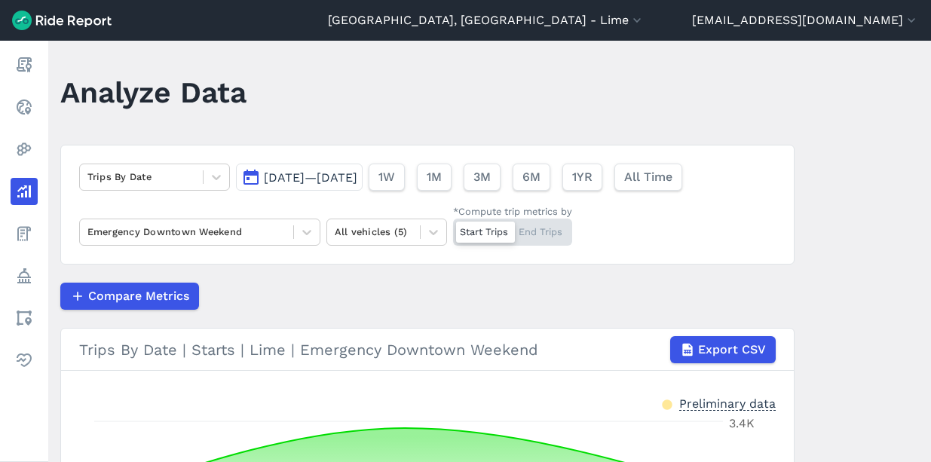
click at [363, 189] on button "[DATE]—[DATE]" at bounding box center [299, 177] width 127 height 27
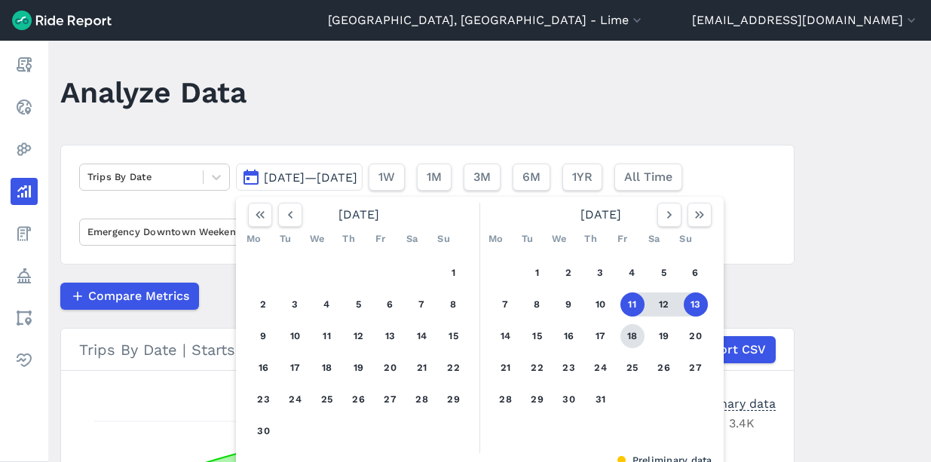
click at [634, 337] on button "18" at bounding box center [633, 336] width 24 height 24
click at [686, 336] on button "20" at bounding box center [696, 336] width 24 height 24
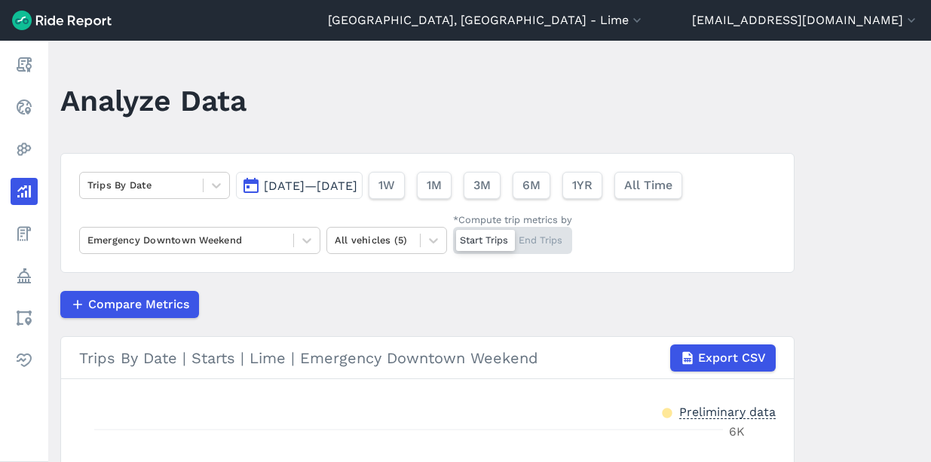
click at [357, 187] on span "[DATE]—[DATE]" at bounding box center [311, 186] width 94 height 14
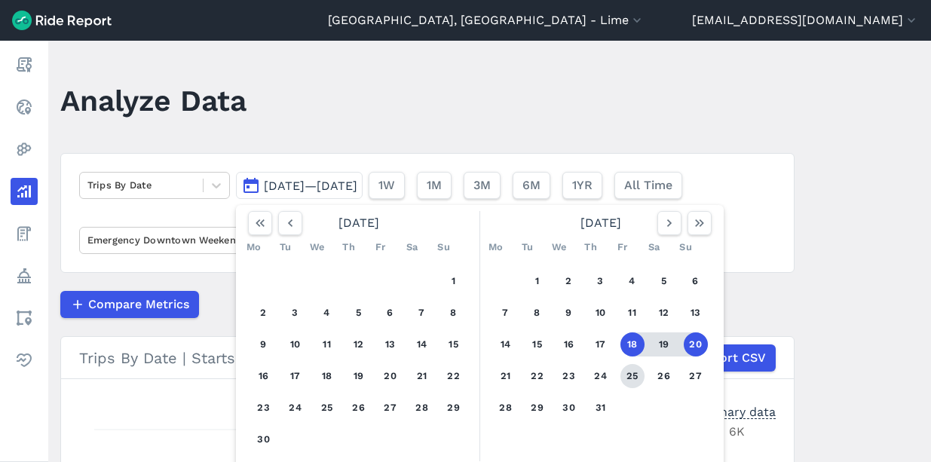
click at [624, 370] on button "25" at bounding box center [633, 376] width 24 height 24
click at [692, 376] on button "27" at bounding box center [696, 376] width 24 height 24
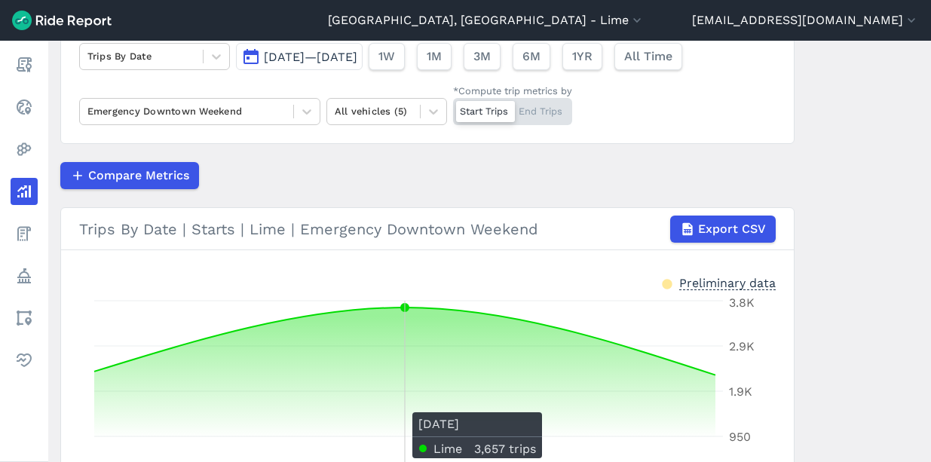
scroll to position [100, 0]
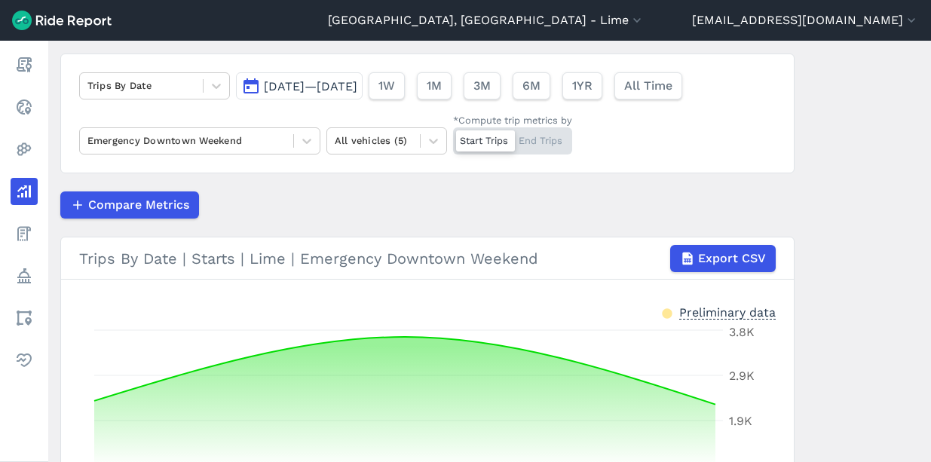
click at [357, 83] on span "[DATE]—[DATE]" at bounding box center [311, 86] width 94 height 14
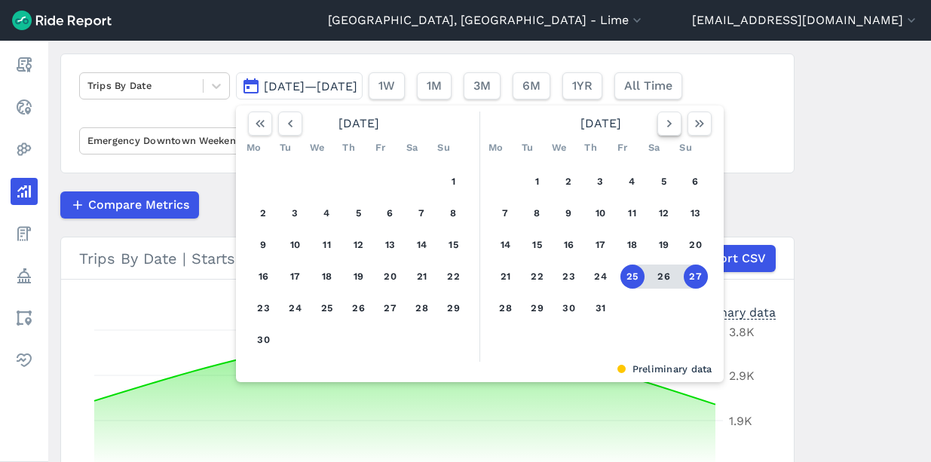
click at [662, 128] on icon "button" at bounding box center [669, 123] width 15 height 15
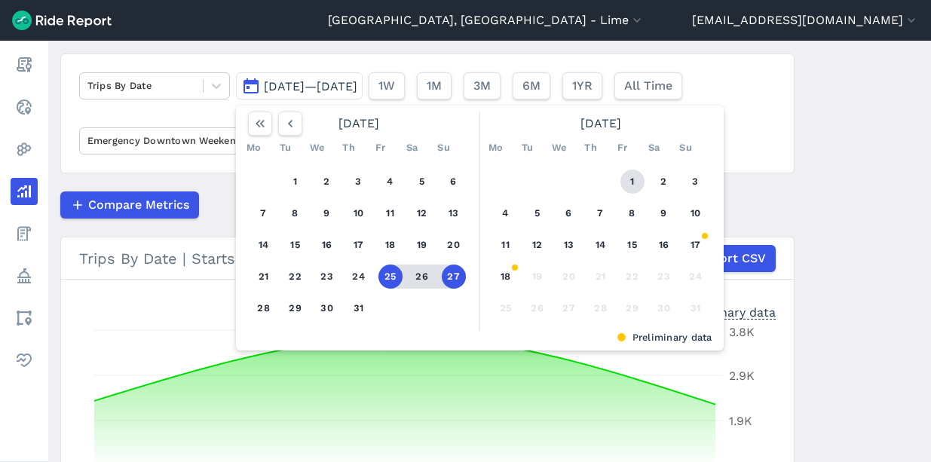
click at [627, 183] on button "1" at bounding box center [633, 182] width 24 height 24
click at [693, 179] on button "3" at bounding box center [696, 182] width 24 height 24
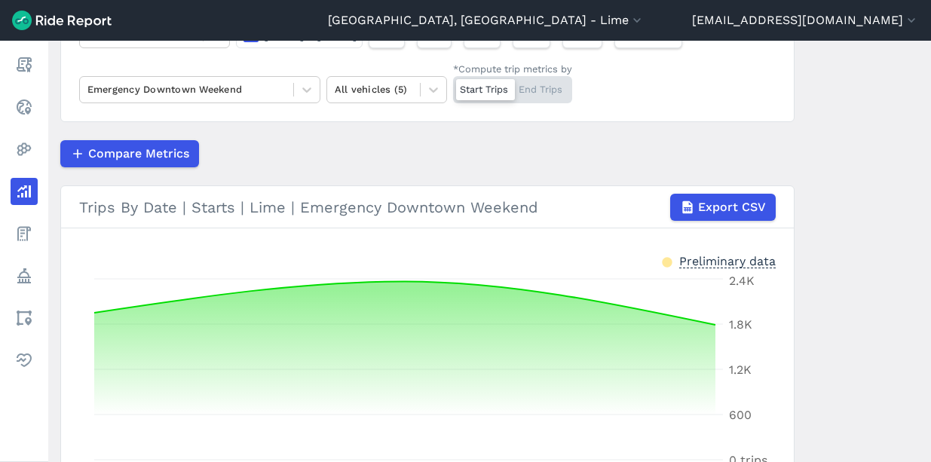
scroll to position [103, 0]
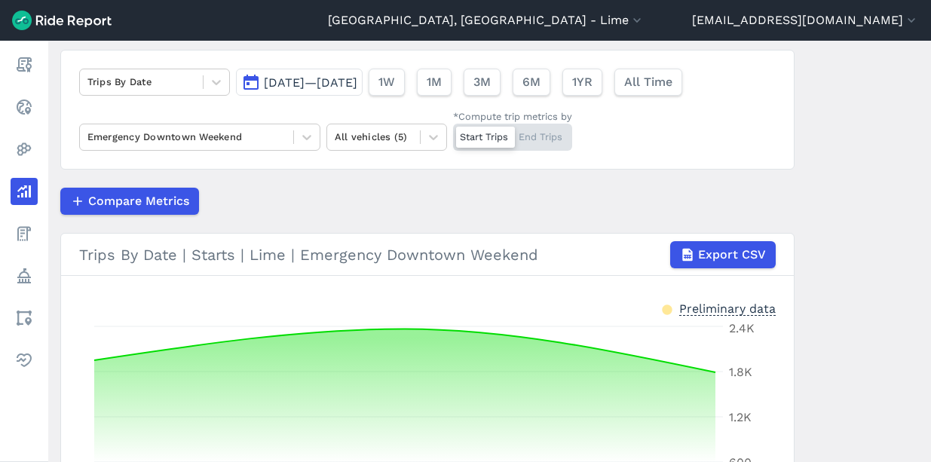
click at [373, 100] on div "Trips By Date [DATE]—[DATE] 1W 1M 3M 6M 1YR All Time Emergency Downtown Weekend…" at bounding box center [427, 110] width 735 height 120
click at [357, 84] on span "[DATE]—[DATE]" at bounding box center [311, 82] width 94 height 14
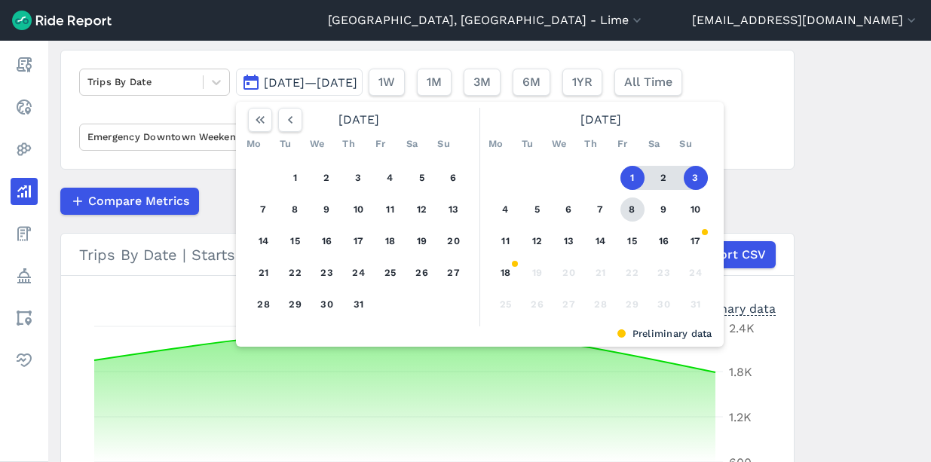
click at [629, 205] on button "8" at bounding box center [633, 210] width 24 height 24
click at [692, 204] on button "10" at bounding box center [696, 210] width 24 height 24
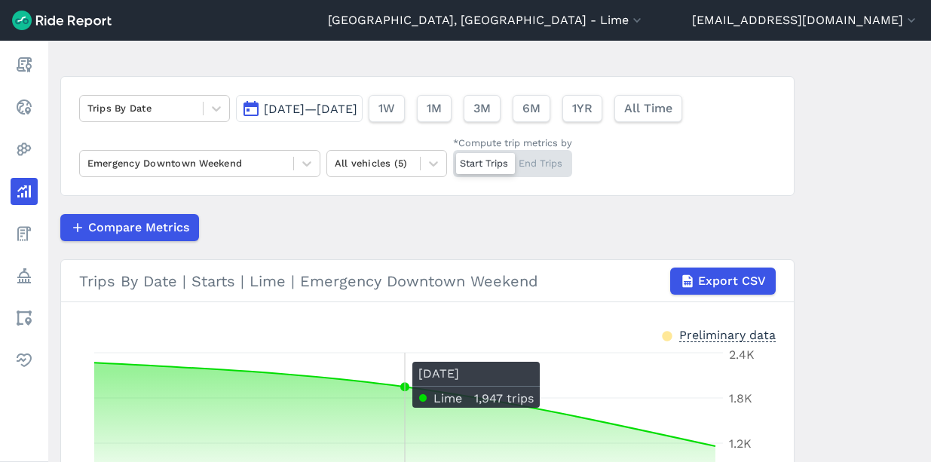
scroll to position [51, 0]
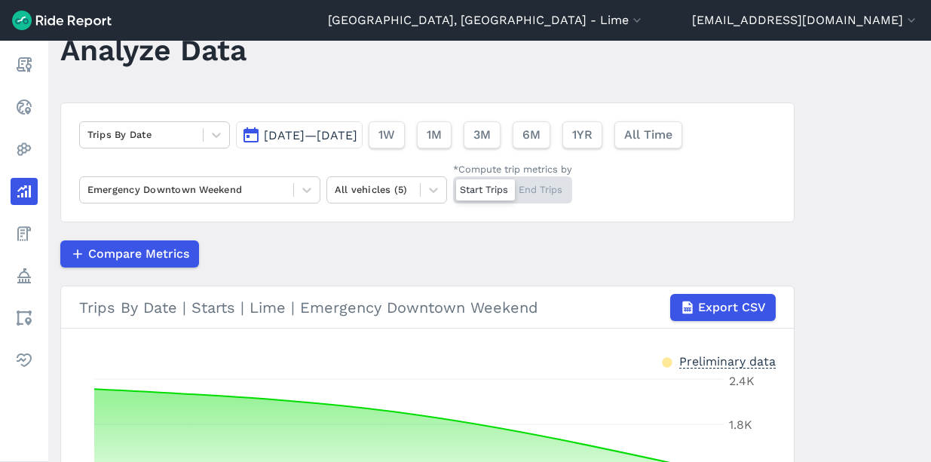
click at [363, 124] on button "[DATE]—[DATE]" at bounding box center [299, 134] width 127 height 27
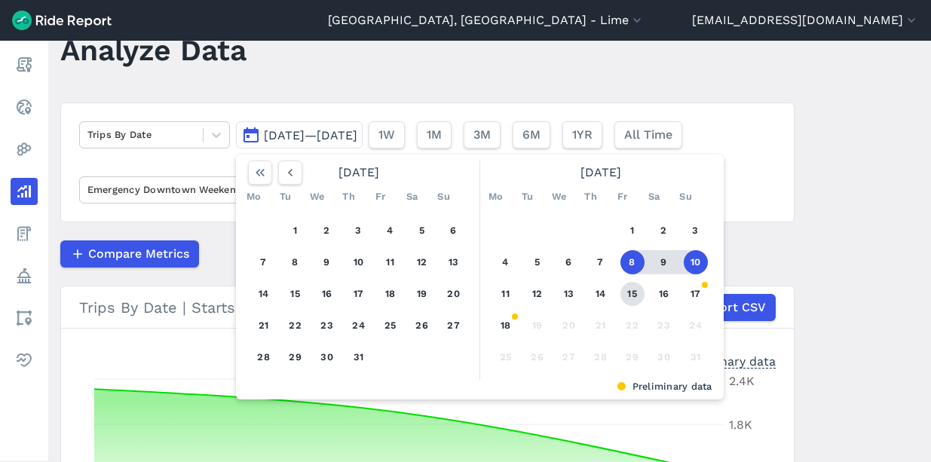
click at [623, 298] on button "15" at bounding box center [633, 294] width 24 height 24
click at [695, 299] on button "17" at bounding box center [696, 294] width 24 height 24
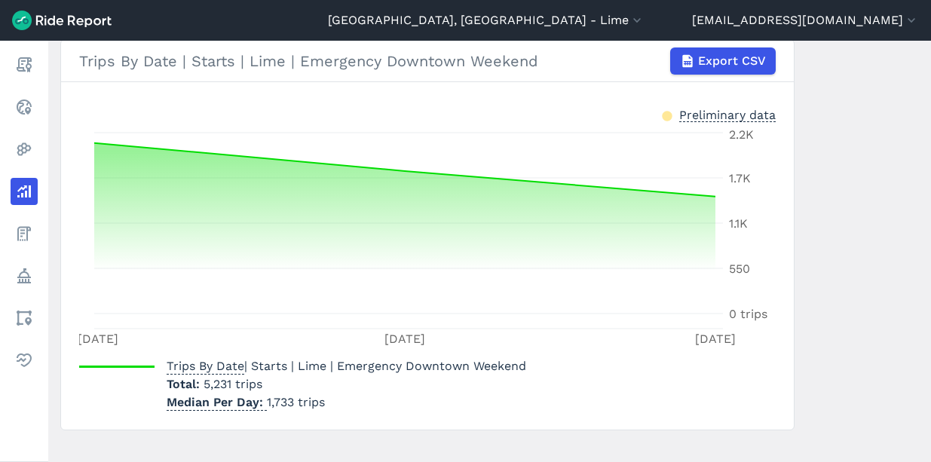
scroll to position [298, 0]
